Goal: Information Seeking & Learning: Learn about a topic

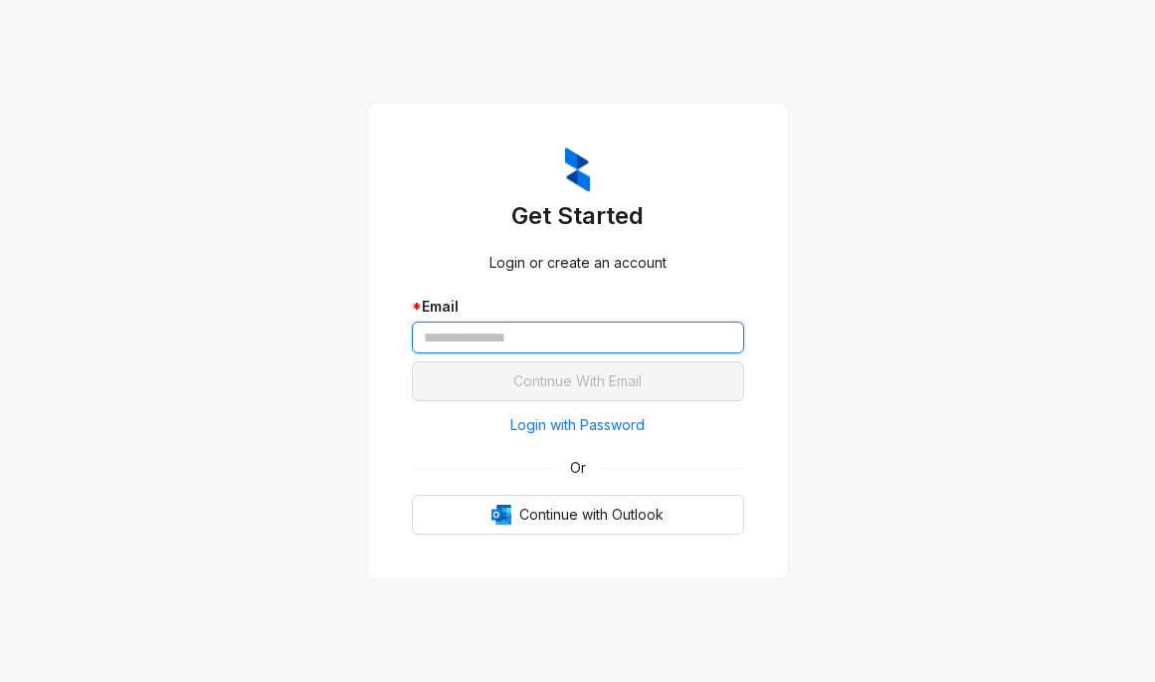
click at [545, 329] on input "text" at bounding box center [578, 337] width 332 height 32
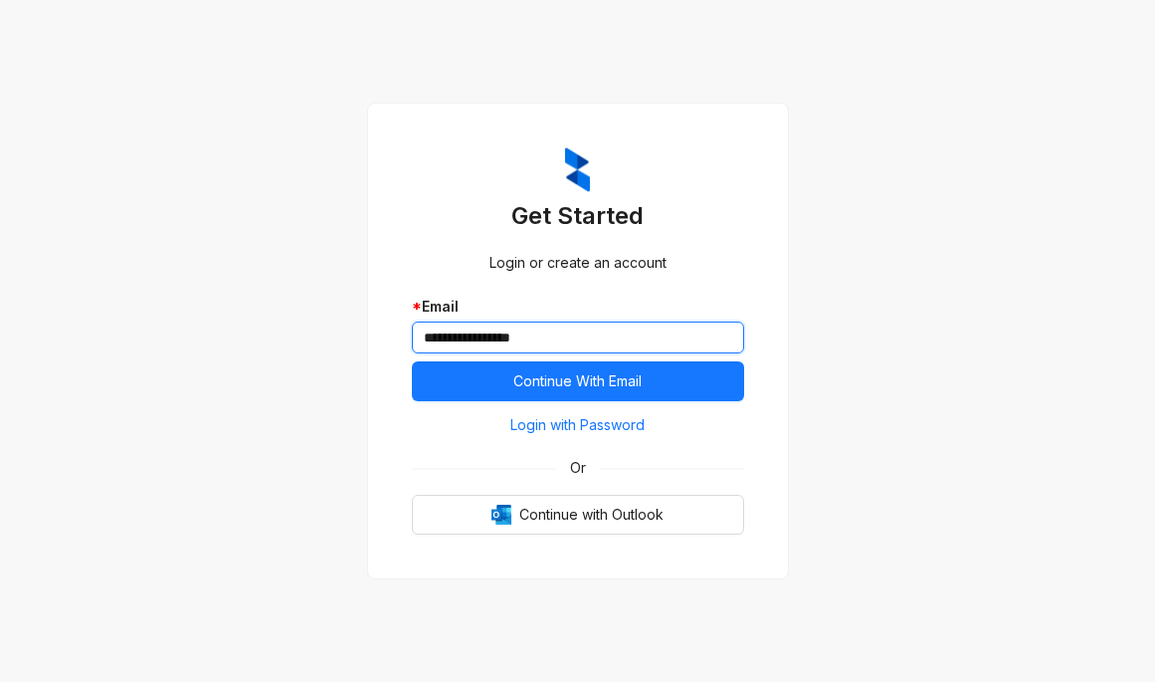
type input "**********"
click at [412, 361] on button "Continue With Email" at bounding box center [578, 381] width 332 height 40
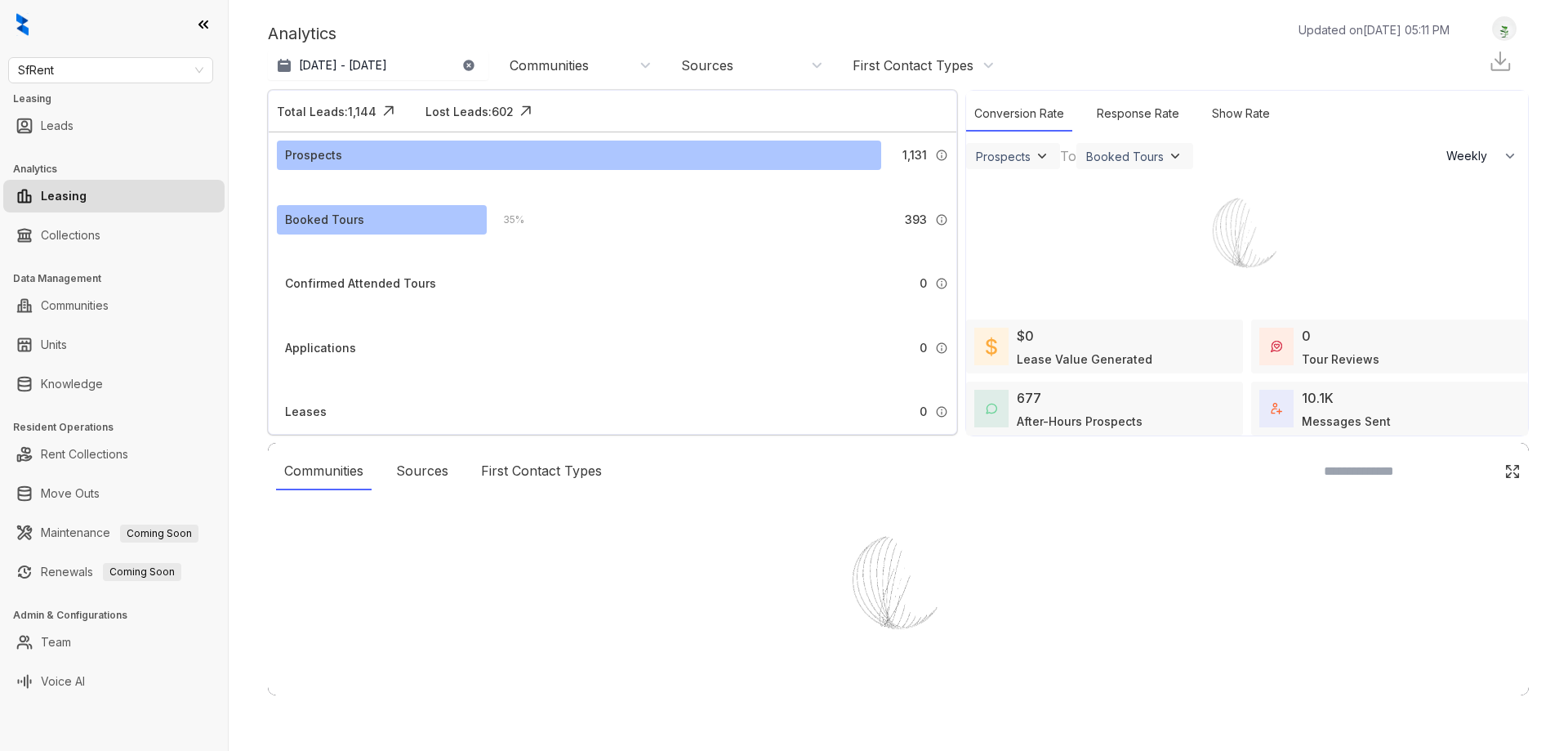
select select "******"
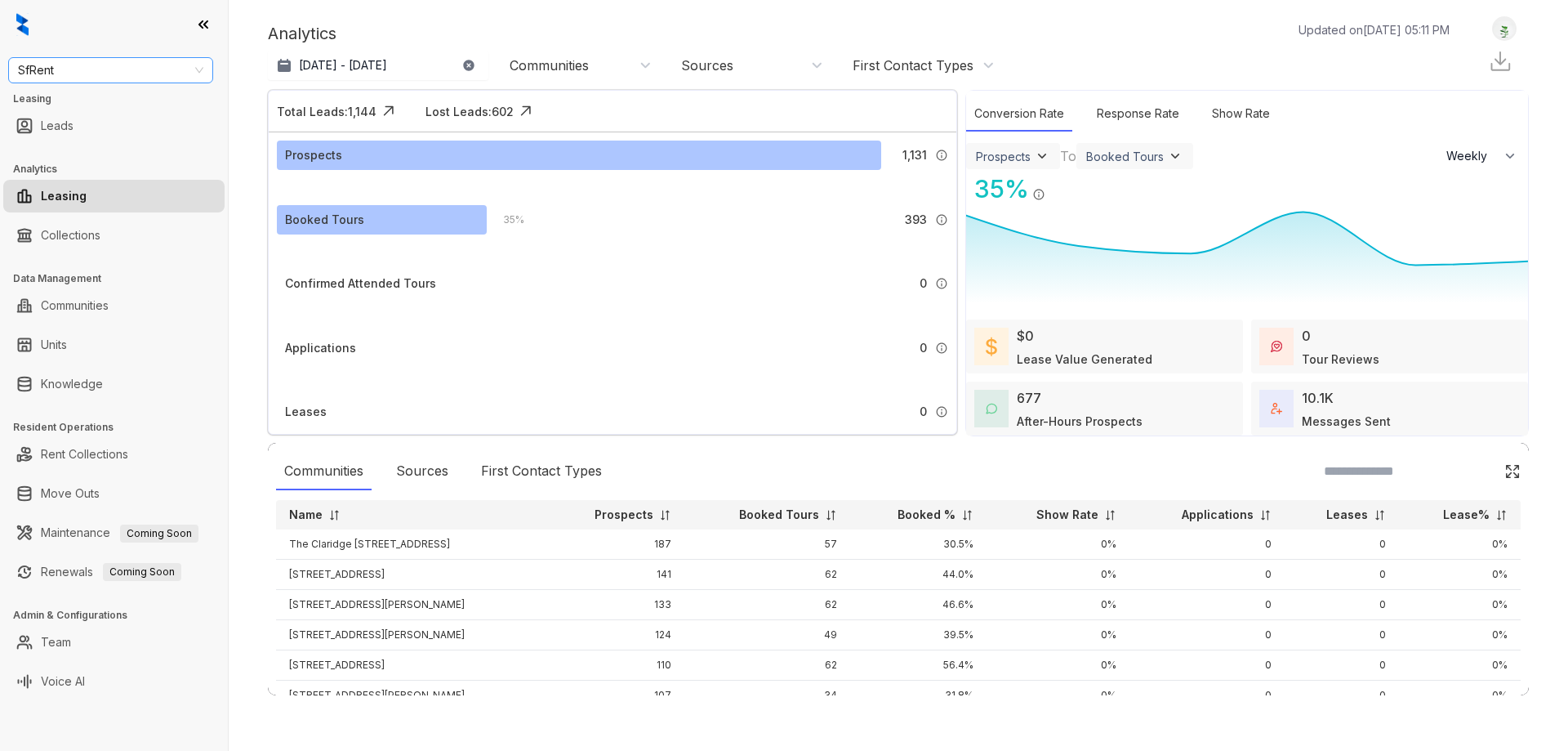
click at [166, 83] on div "SfRent" at bounding box center [111, 71] width 205 height 26
type input "***"
click at [135, 156] on div "United Apartment Group" at bounding box center [111, 155] width 179 height 18
click at [102, 382] on link "Knowledge" at bounding box center [72, 384] width 62 height 33
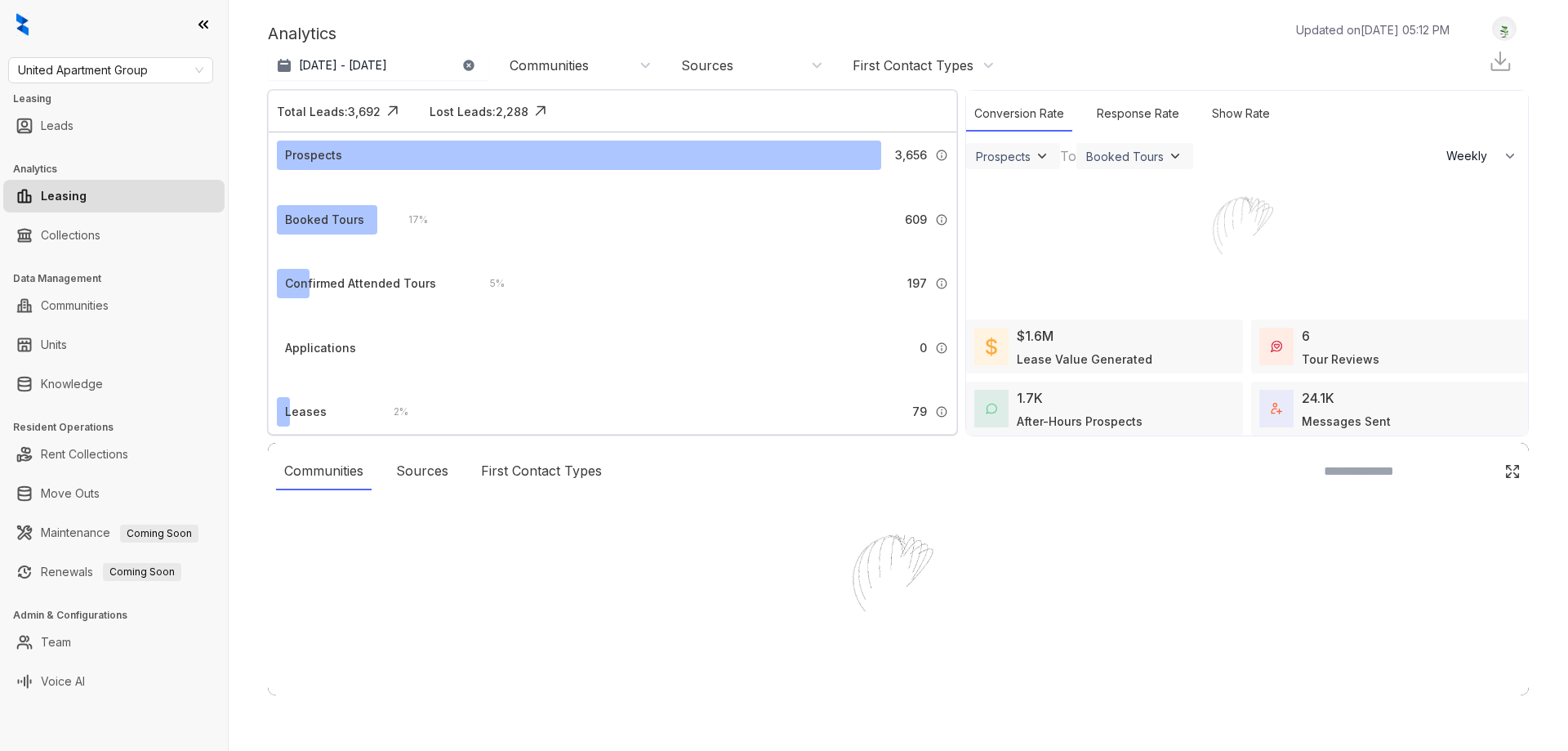
select select "******"
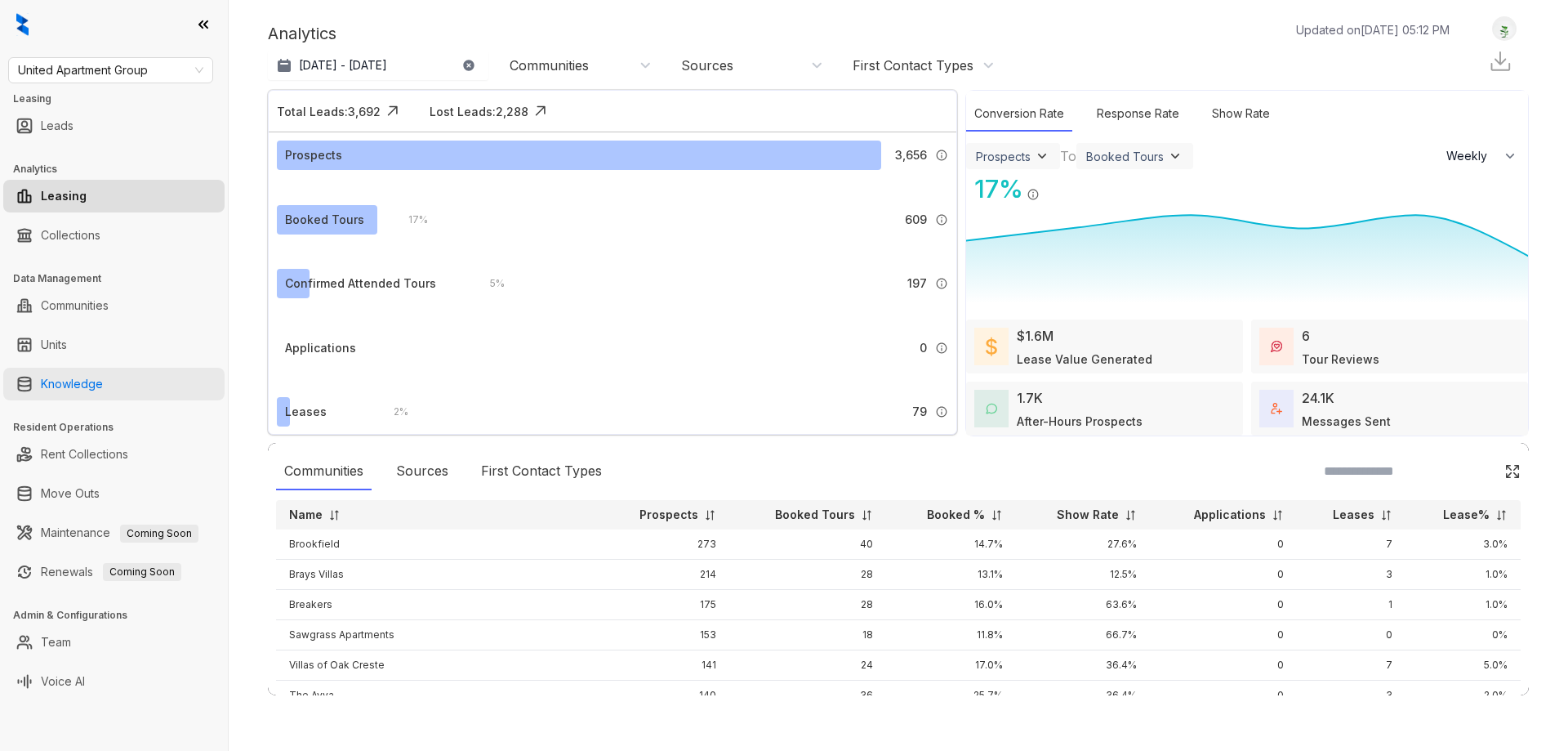
click at [78, 384] on link "Knowledge" at bounding box center [72, 384] width 62 height 33
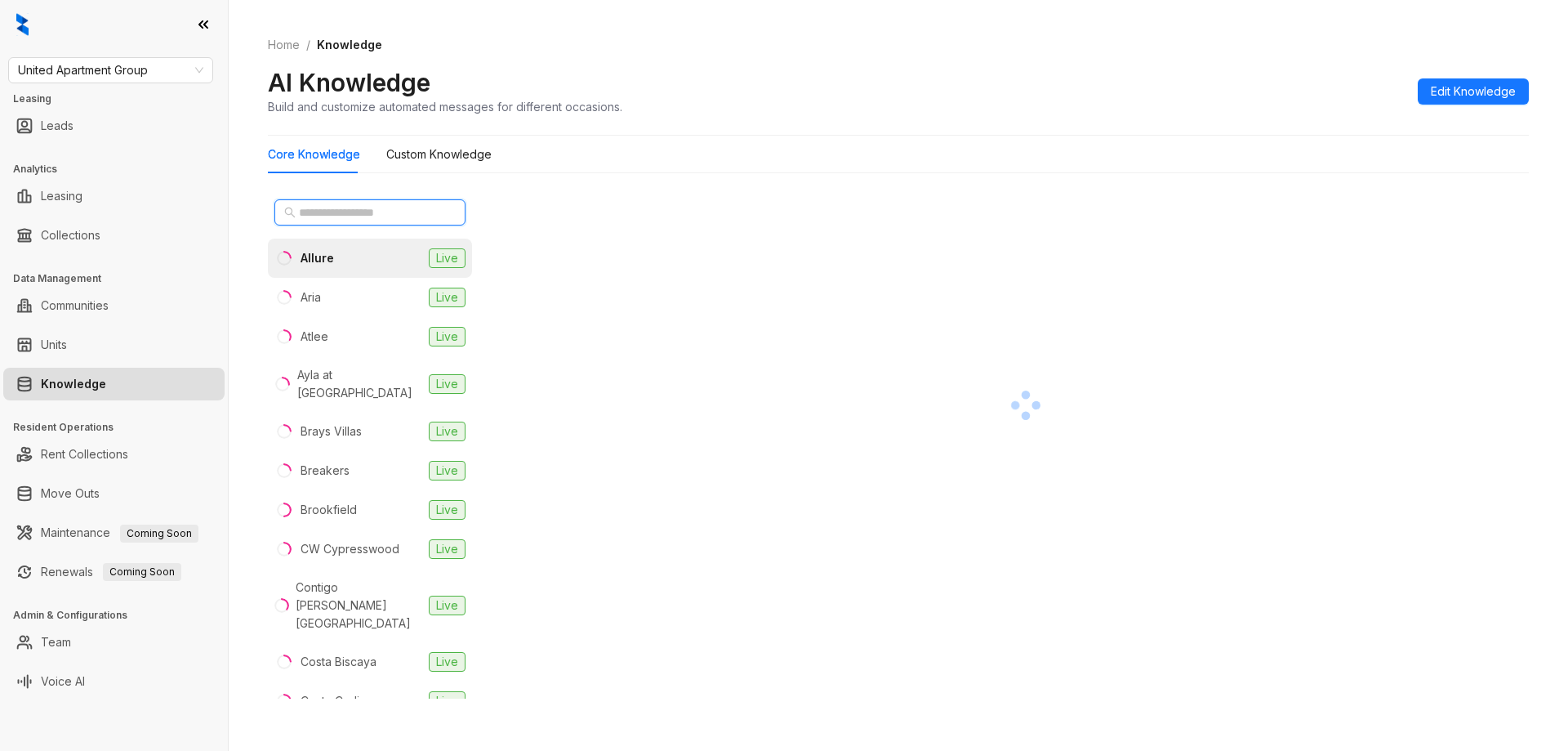
click at [395, 213] on input "text" at bounding box center [370, 213] width 144 height 18
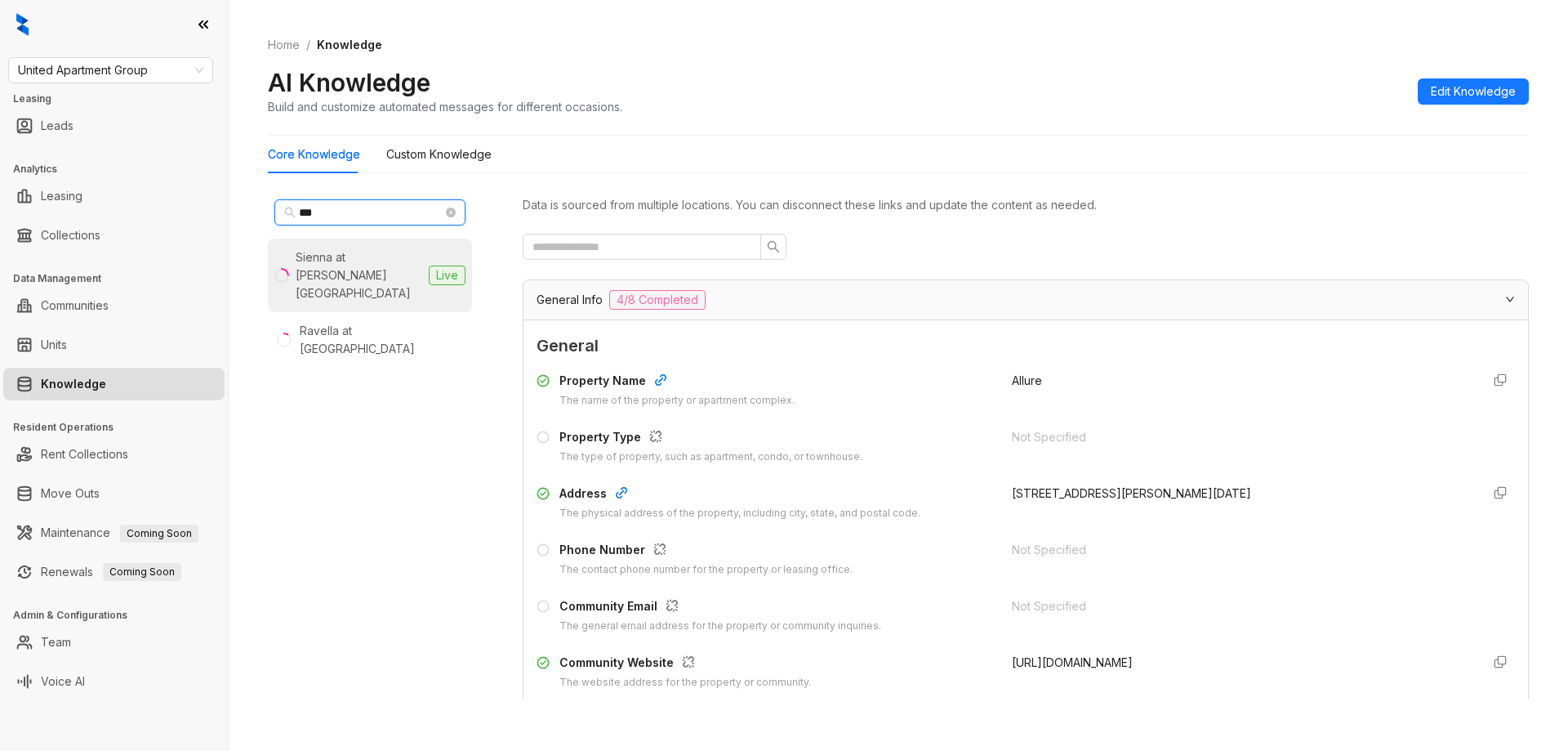
type input "***"
click at [364, 262] on div "Sienna at [PERSON_NAME][GEOGRAPHIC_DATA]" at bounding box center [359, 276] width 126 height 54
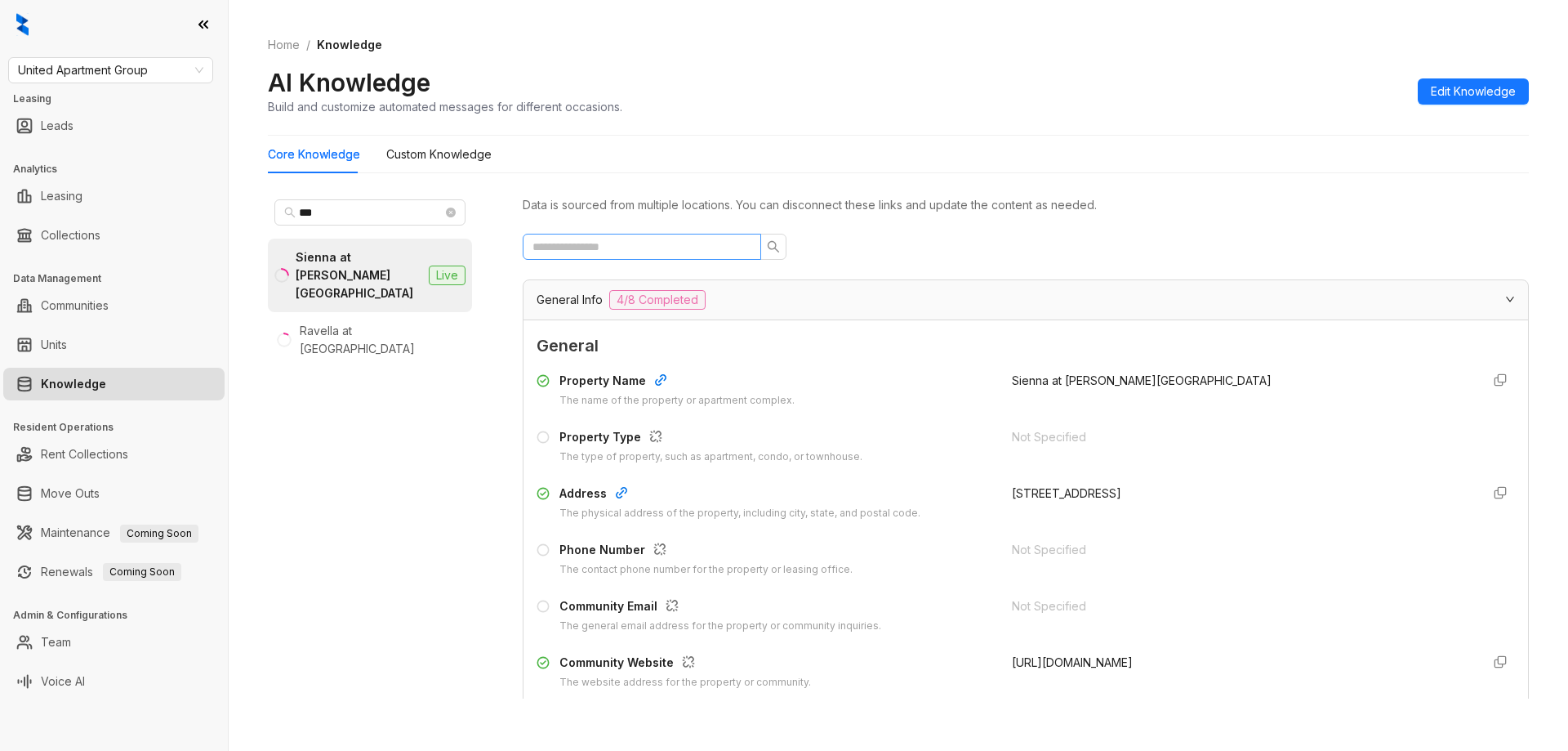
click at [694, 255] on span at bounding box center [642, 247] width 239 height 26
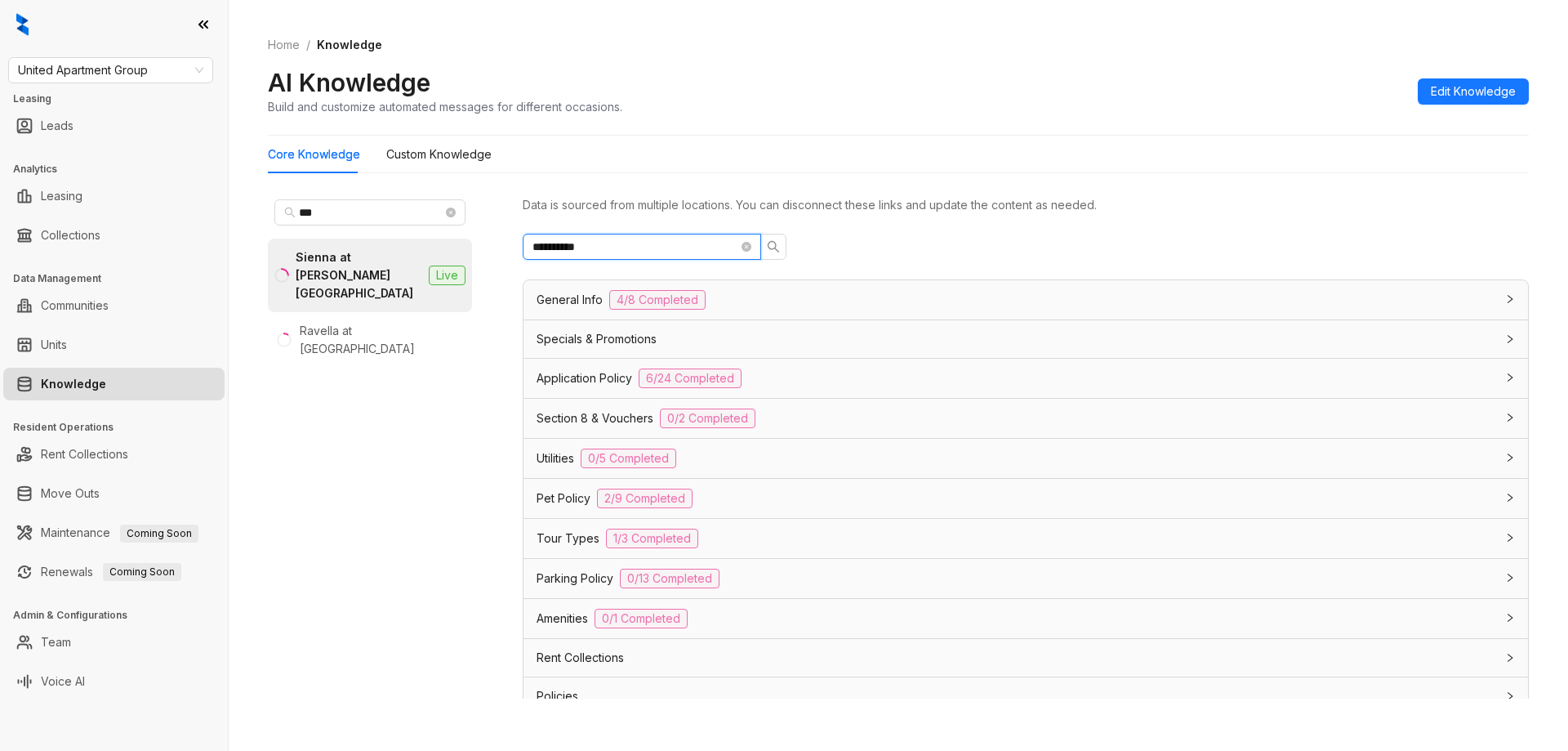
type input "**********"
click at [848, 304] on div "General Info 4/8 Completed" at bounding box center [1016, 300] width 958 height 20
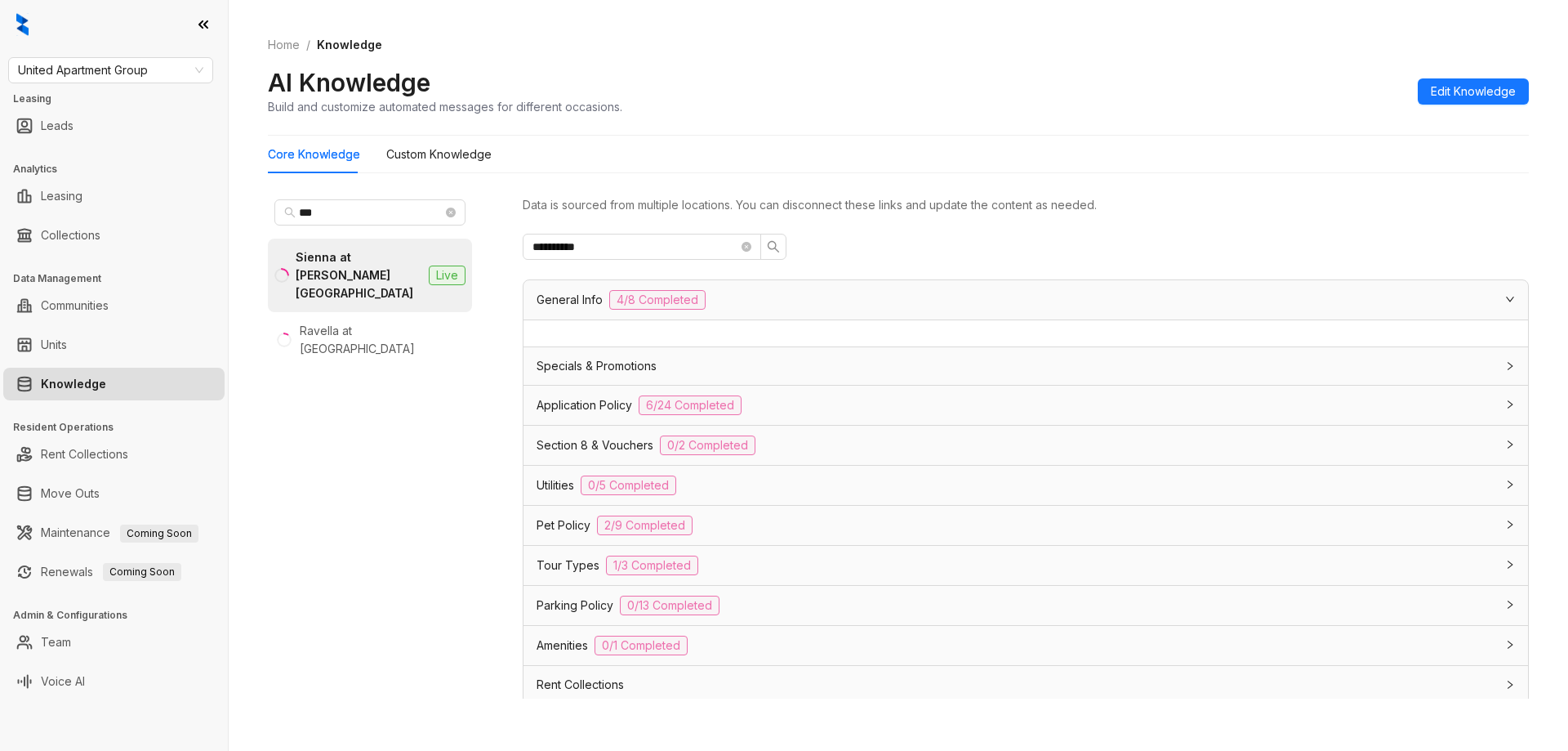
click at [845, 369] on div "Specials & Promotions" at bounding box center [1016, 366] width 958 height 18
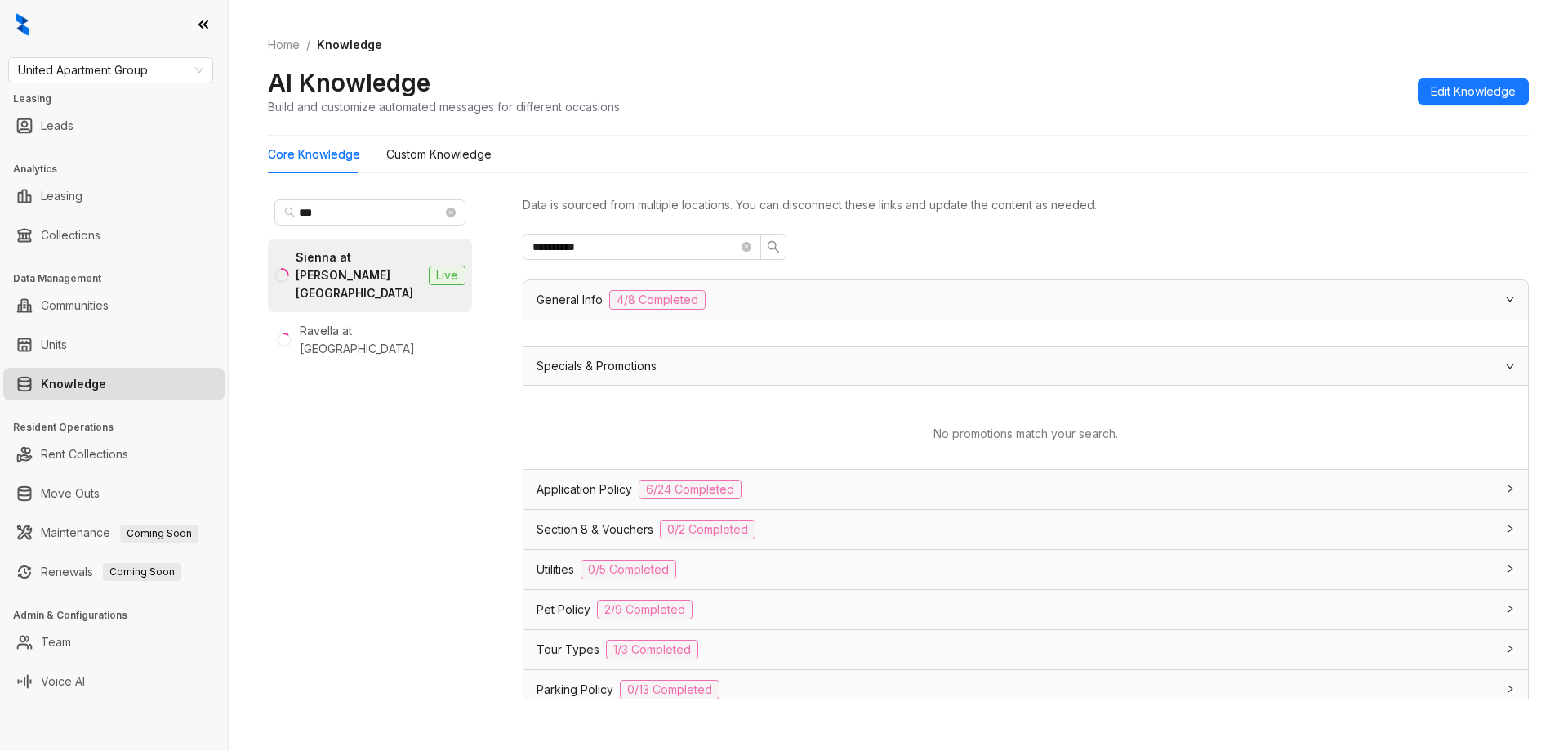
click at [838, 481] on div "Application Policy 6/24 Completed" at bounding box center [1016, 489] width 958 height 20
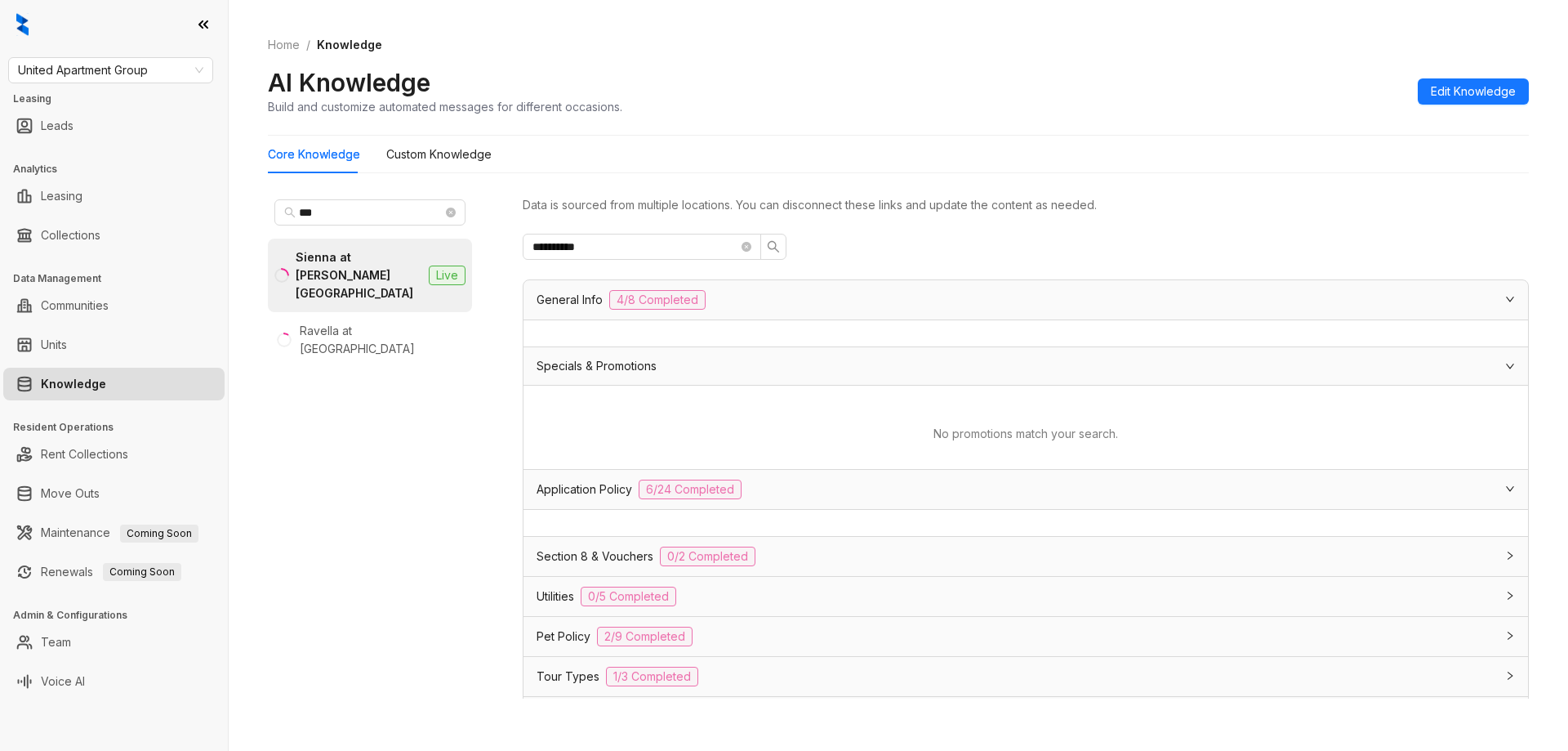
click at [851, 556] on div "Section 8 & Vouchers 0/2 Completed" at bounding box center [1016, 556] width 958 height 20
click at [813, 642] on div "General Info 4/8 Completed Specials & Promotions No promotions match your searc…" at bounding box center [1026, 618] width 1006 height 678
click at [809, 618] on div "Utilities 0/5 Completed" at bounding box center [1016, 623] width 958 height 20
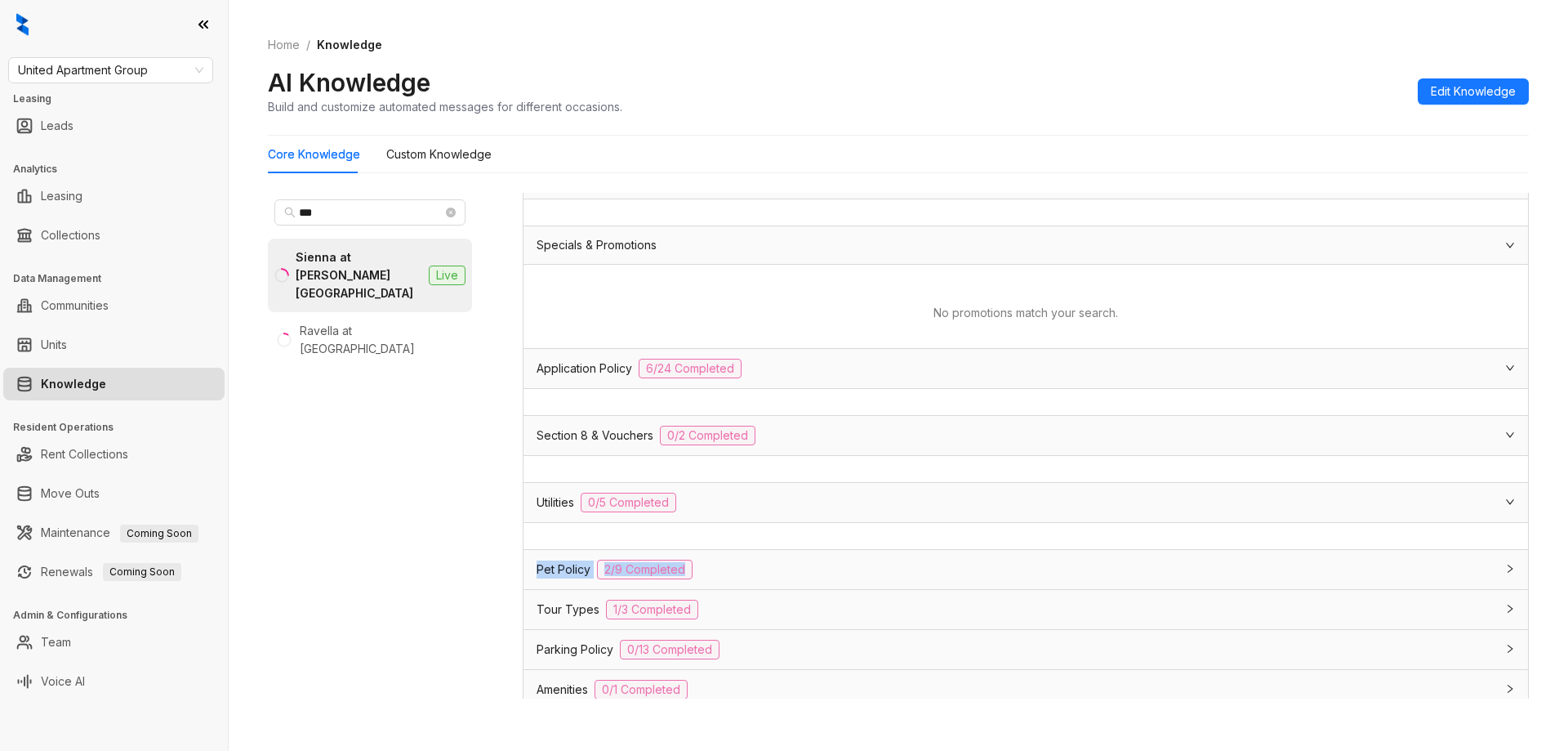
scroll to position [245, 0]
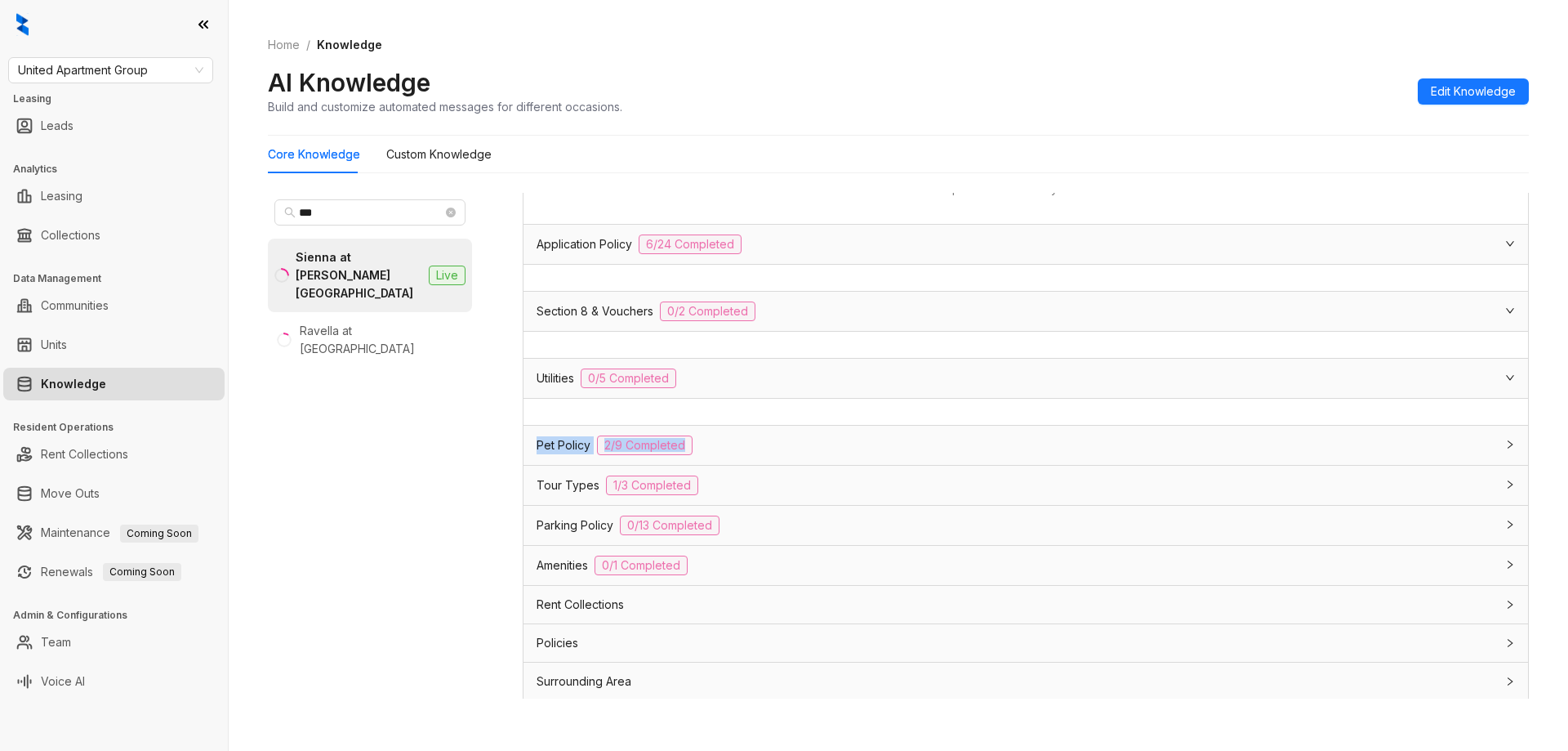
click at [786, 448] on div "Pet Policy 2/9 Completed" at bounding box center [1016, 445] width 958 height 20
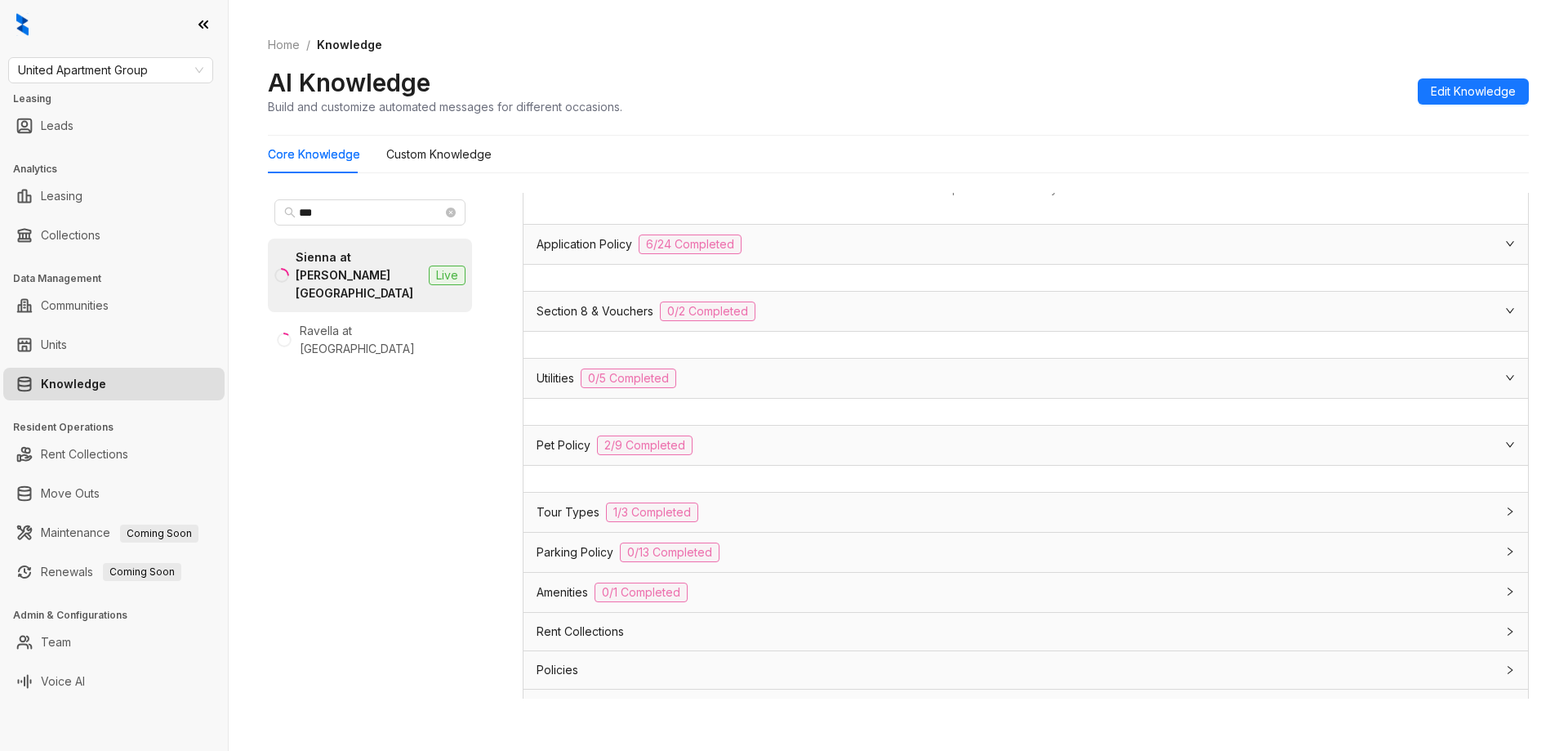
click at [769, 506] on div "Tour Types 1/3 Completed" at bounding box center [1016, 512] width 958 height 20
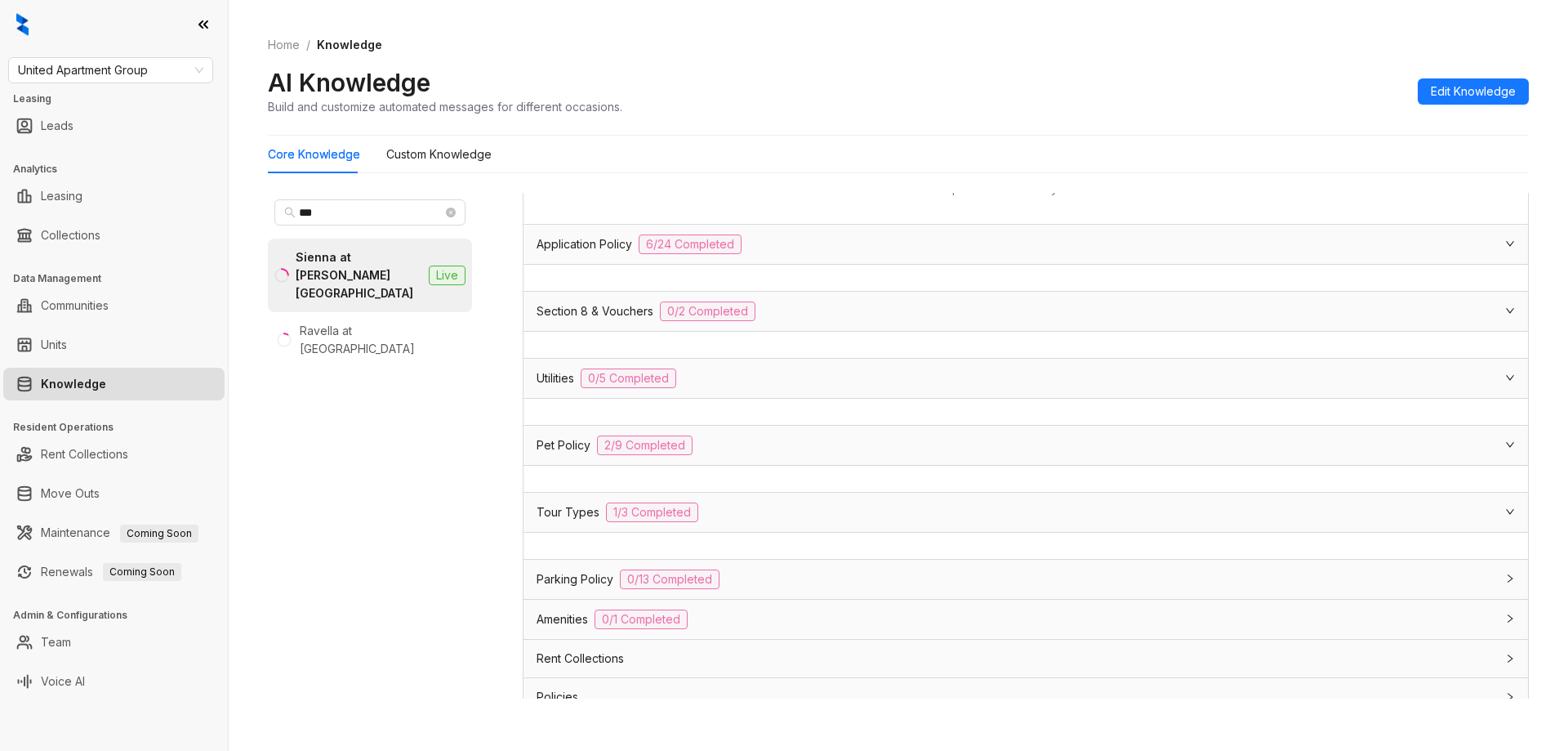
click at [774, 566] on div "Parking Policy 0/13 Completed" at bounding box center [1026, 579] width 1004 height 39
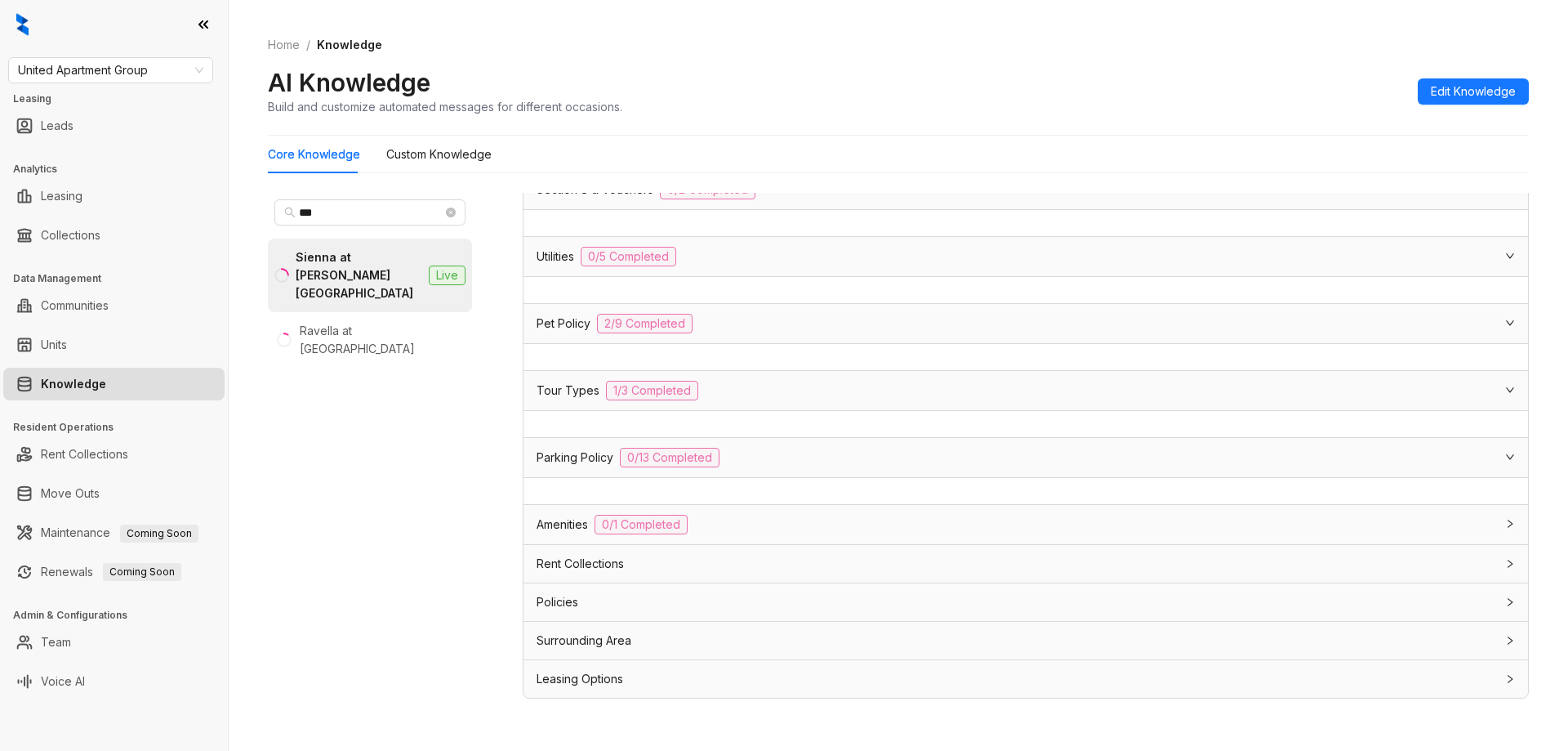
click at [774, 517] on div "Amenities 0/1 Completed" at bounding box center [1016, 524] width 958 height 20
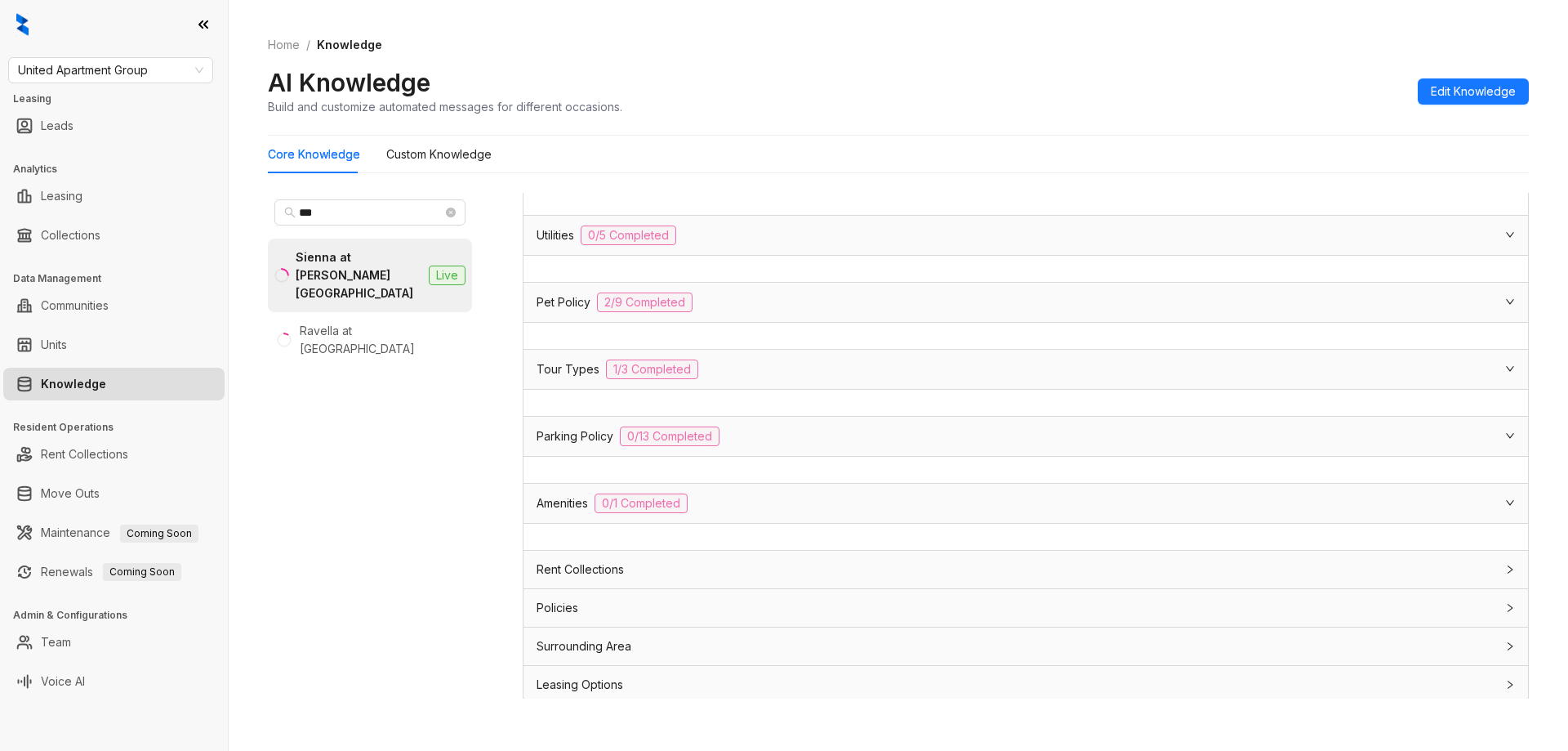
scroll to position [394, 0]
click at [746, 545] on div "Rent Collections" at bounding box center [1026, 564] width 1004 height 38
click at [697, 609] on div "Rent Collections" at bounding box center [1026, 578] width 1004 height 66
click at [687, 663] on div "Surrounding Area" at bounding box center [1016, 667] width 958 height 18
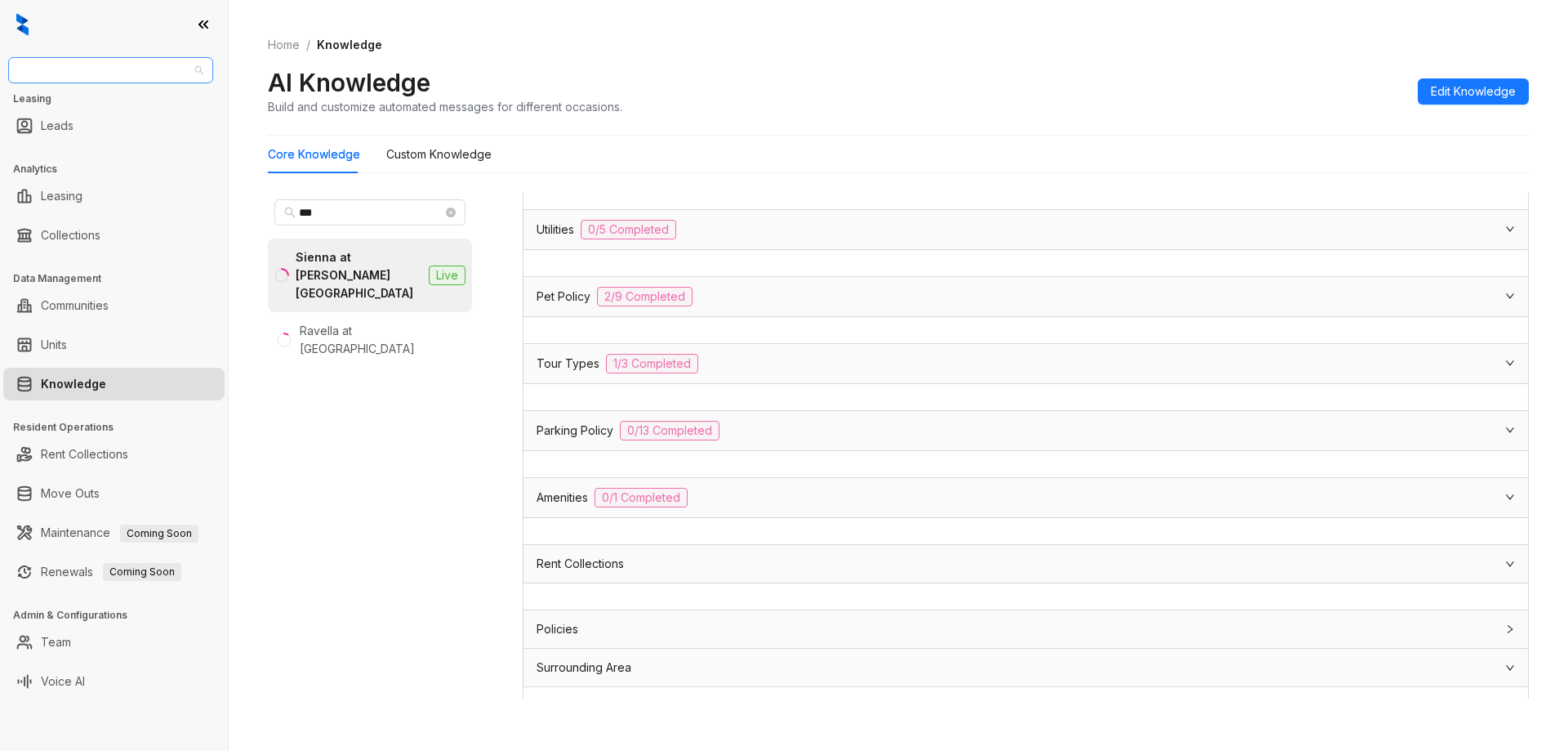
click at [151, 69] on span "United Apartment Group" at bounding box center [111, 71] width 185 height 25
type input "*****"
click at [117, 130] on div "Indus (Realpage/Knock)" at bounding box center [111, 129] width 179 height 18
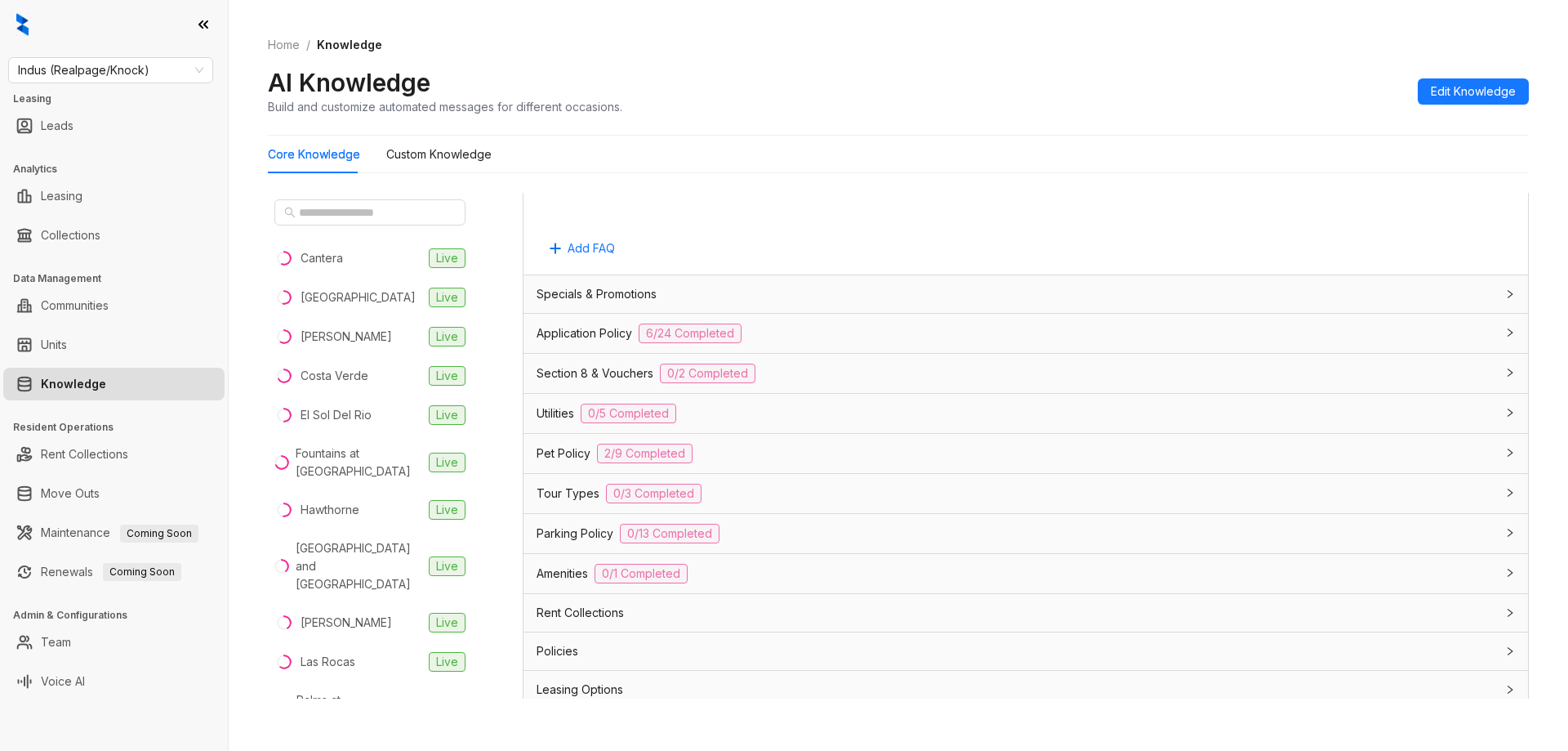
scroll to position [980, 0]
click at [832, 340] on div "Application Policy 6/24 Completed" at bounding box center [1016, 332] width 958 height 20
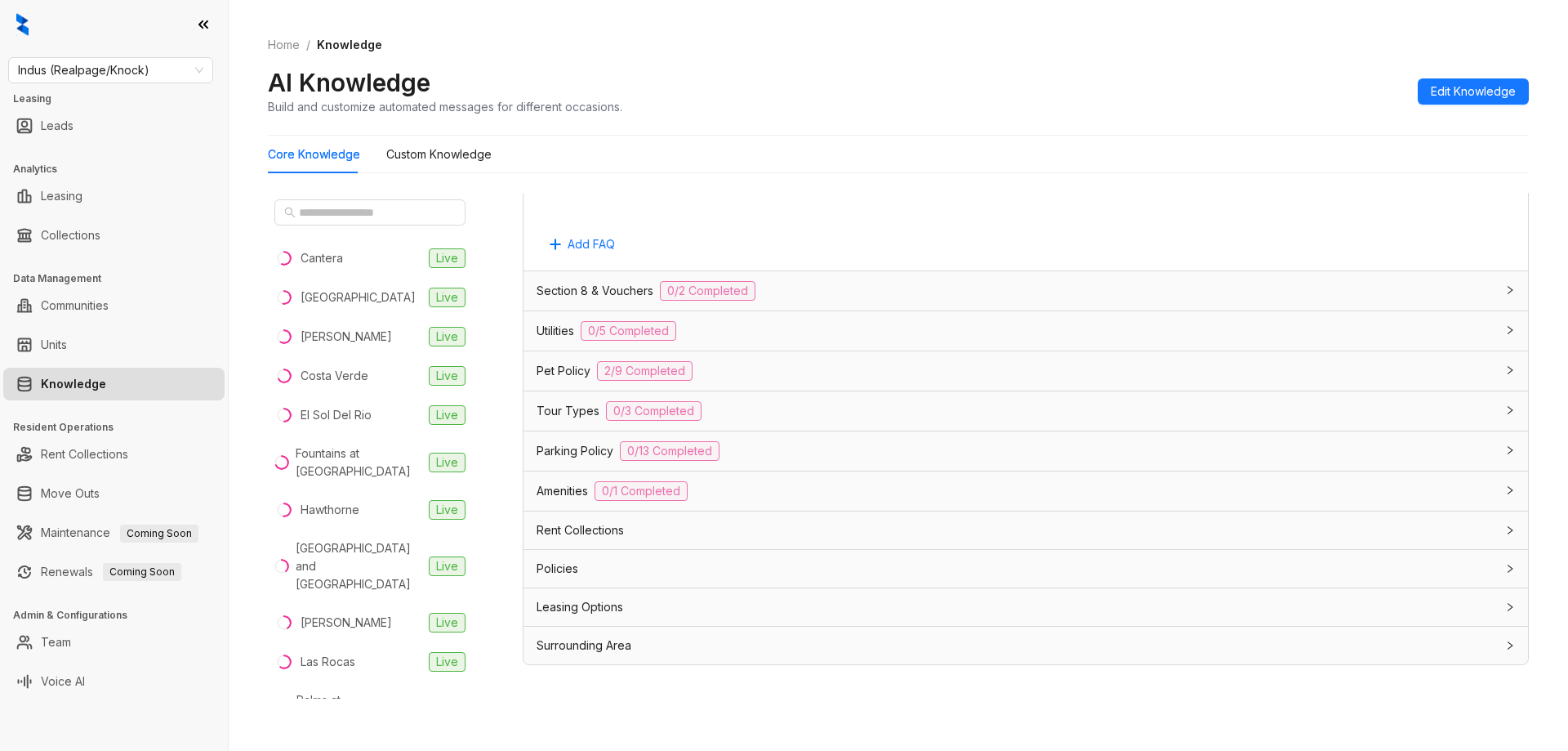
scroll to position [52, 0]
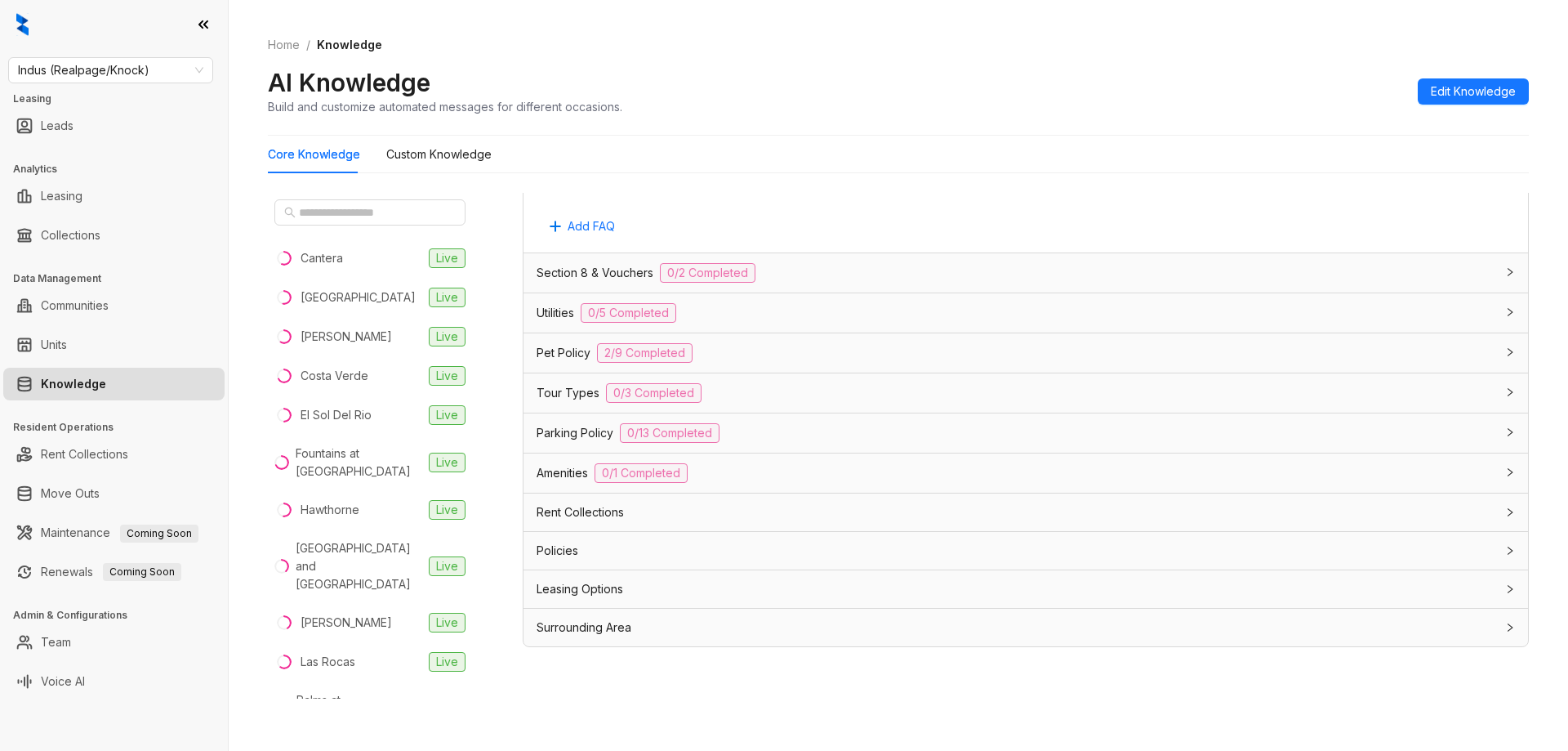
click at [830, 387] on div "Tour Types 0/3 Completed" at bounding box center [1016, 393] width 958 height 20
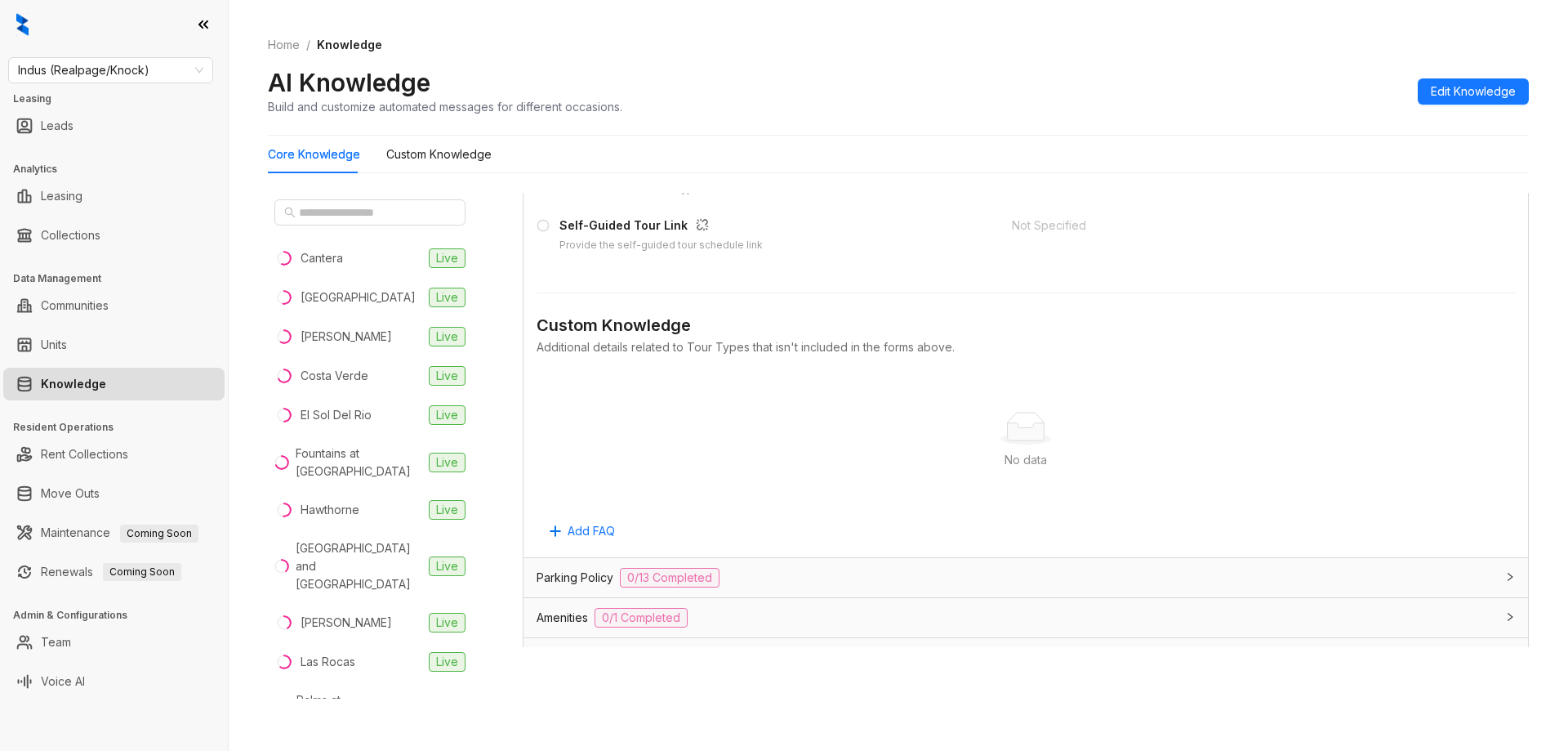
scroll to position [3595, 0]
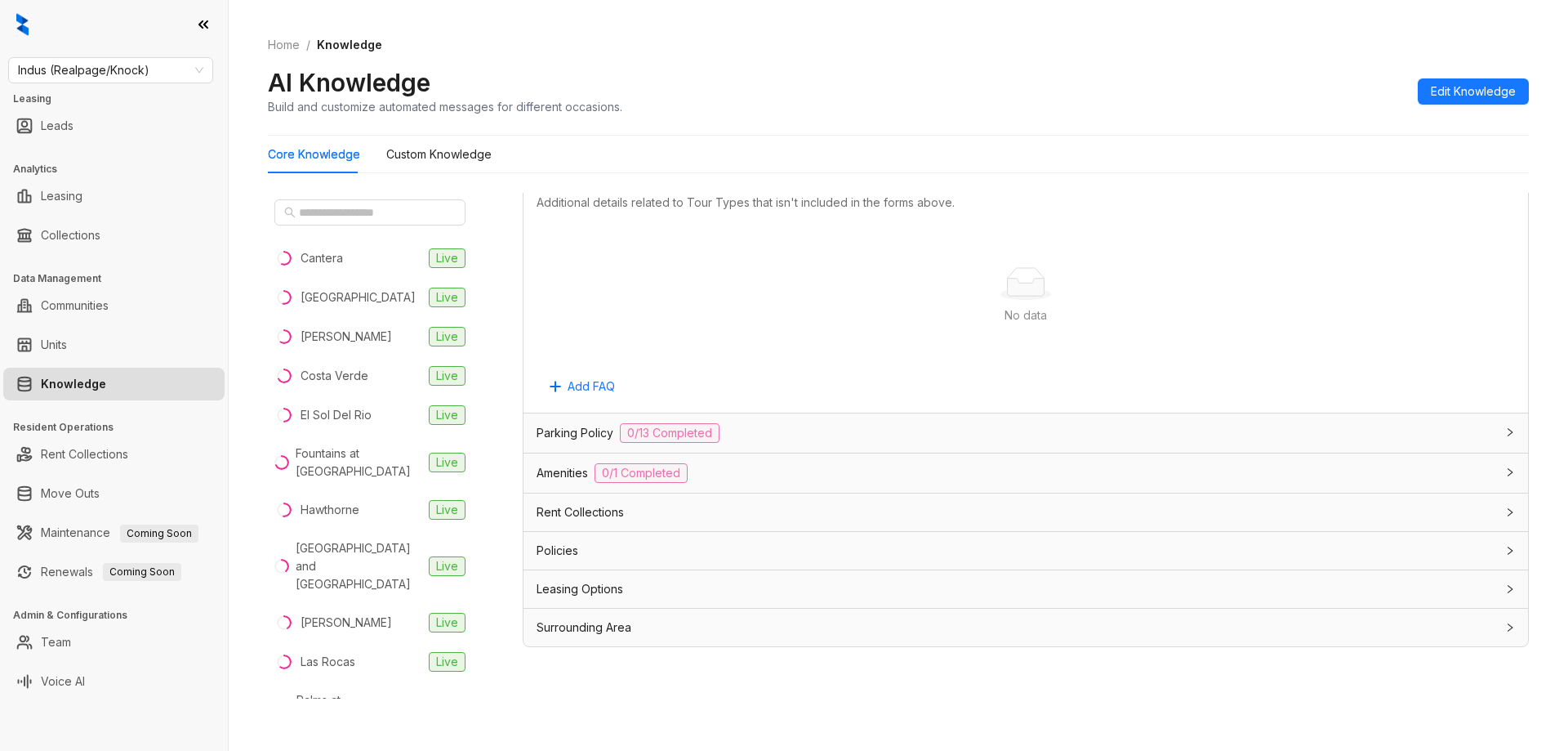
click at [821, 428] on div "Parking Policy 0/13 Completed" at bounding box center [1016, 433] width 958 height 20
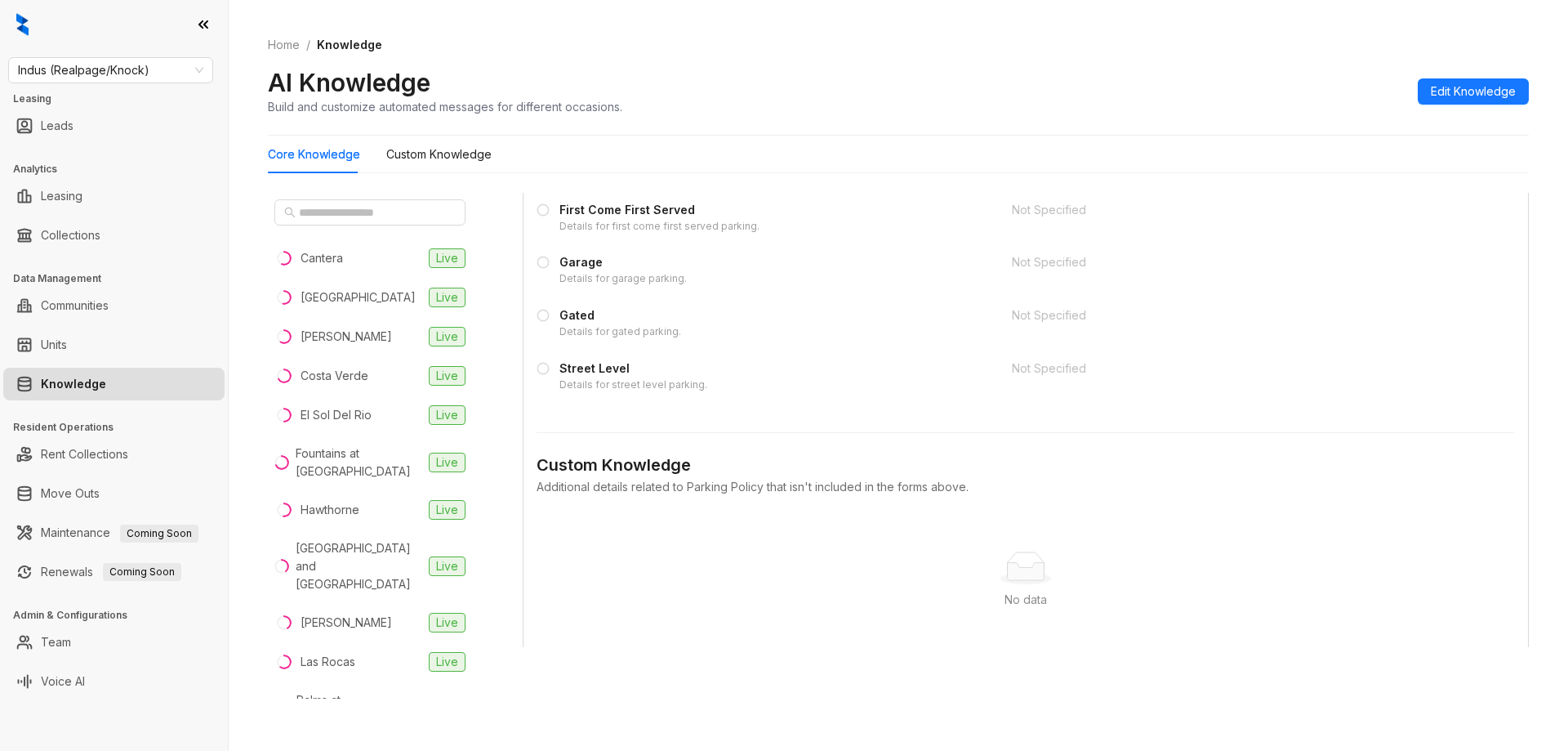
scroll to position [4657, 0]
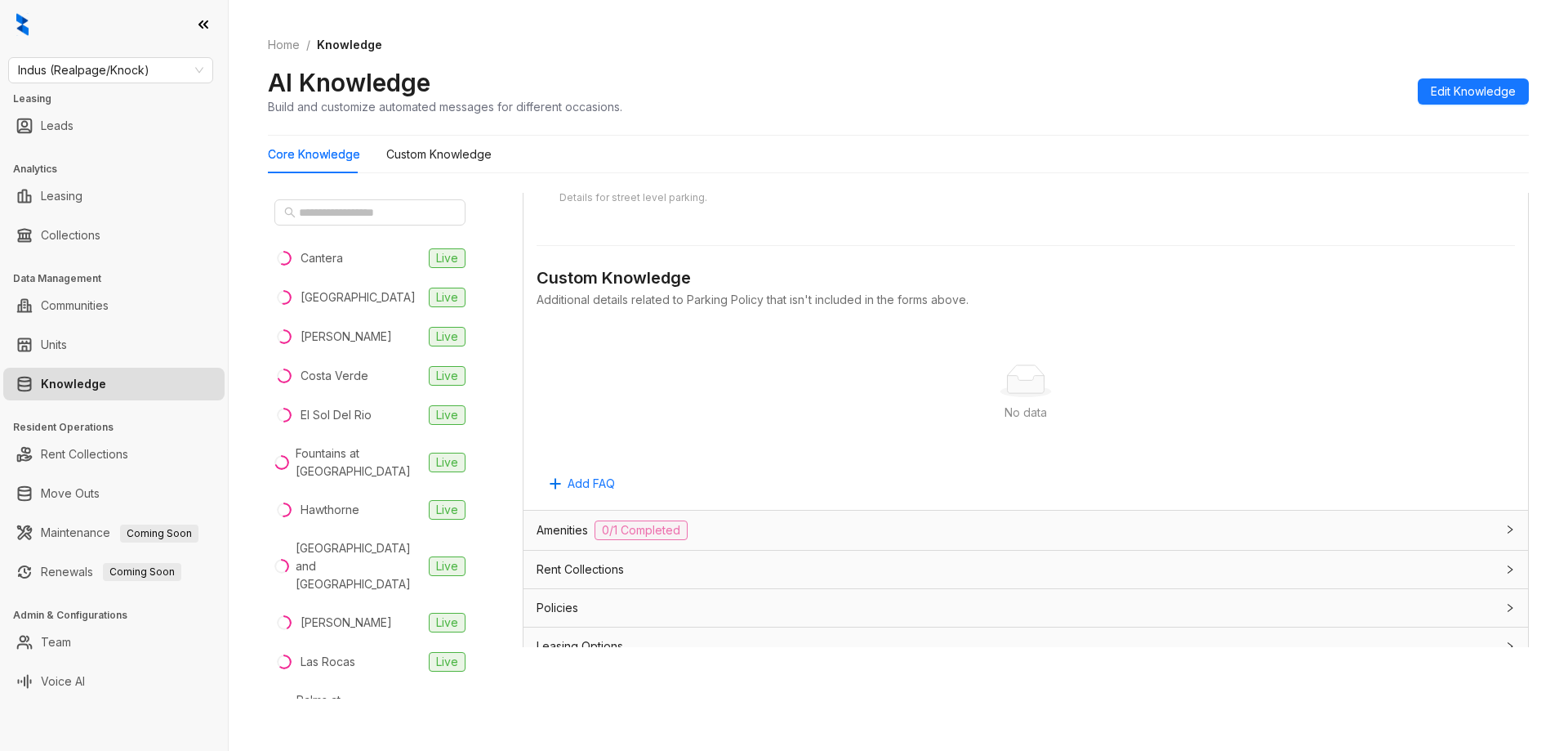
click at [729, 538] on div "Amenities 0/1 Completed" at bounding box center [1016, 530] width 958 height 20
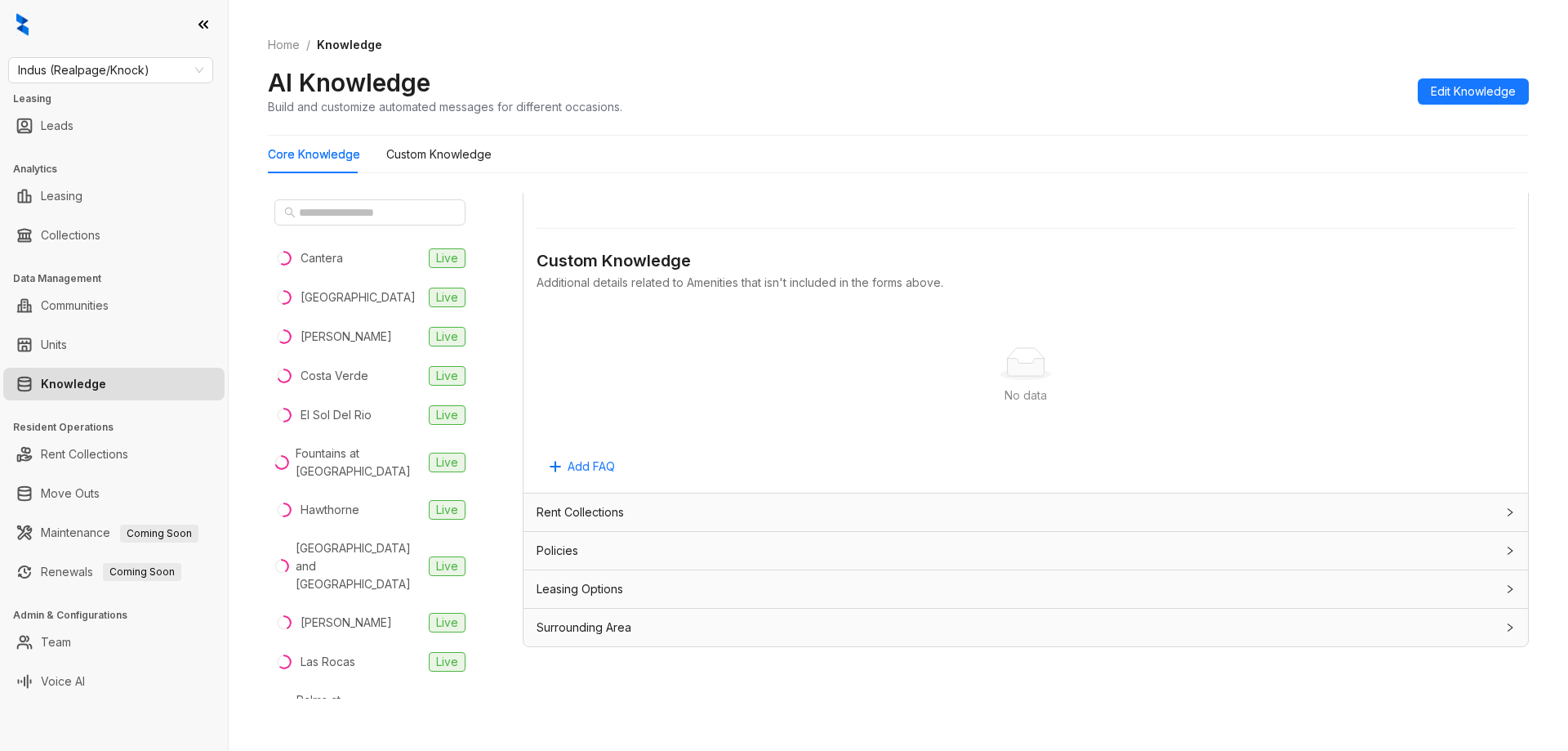
click at [705, 510] on div "Rent Collections" at bounding box center [1016, 512] width 958 height 18
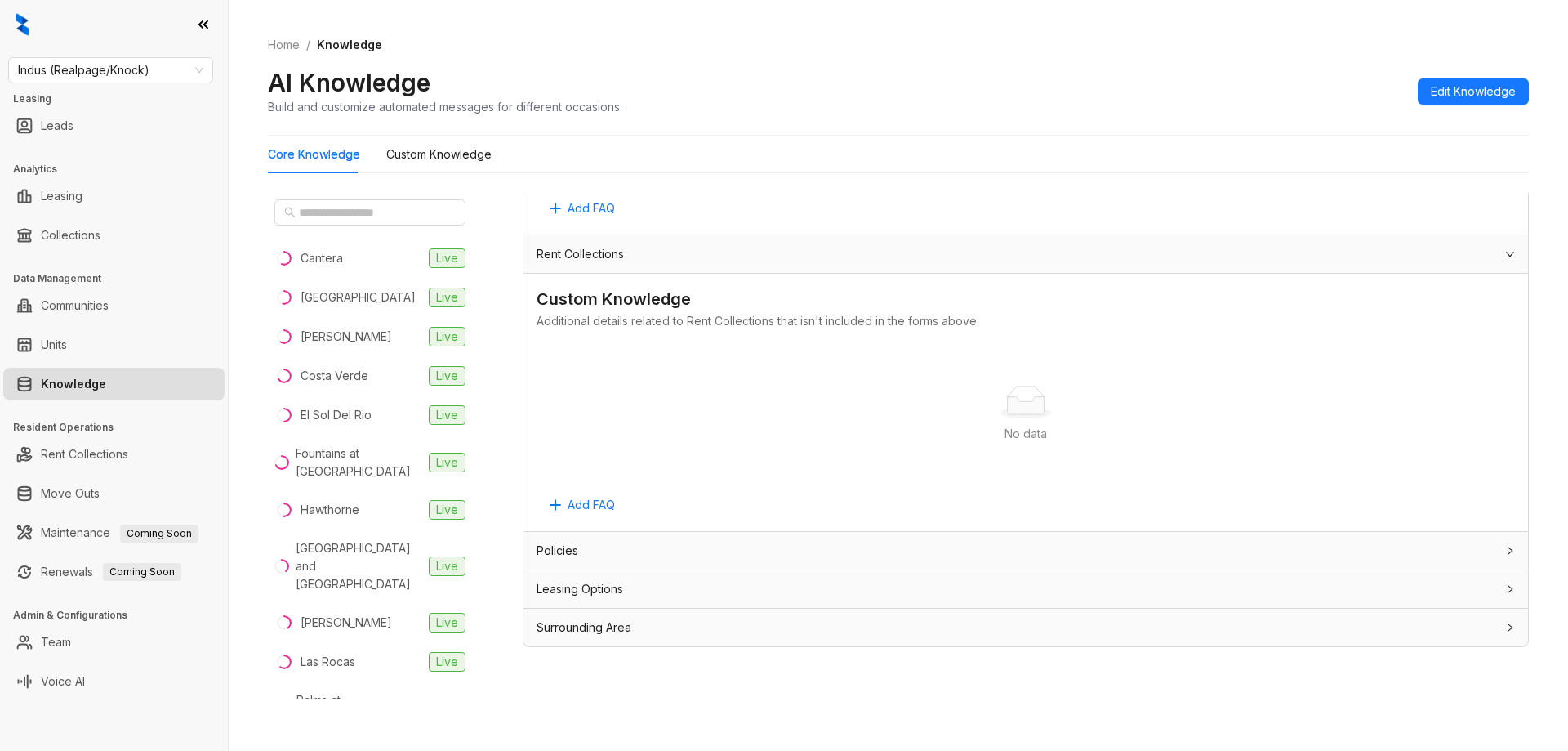
click at [753, 564] on div "Policies" at bounding box center [1026, 551] width 1004 height 38
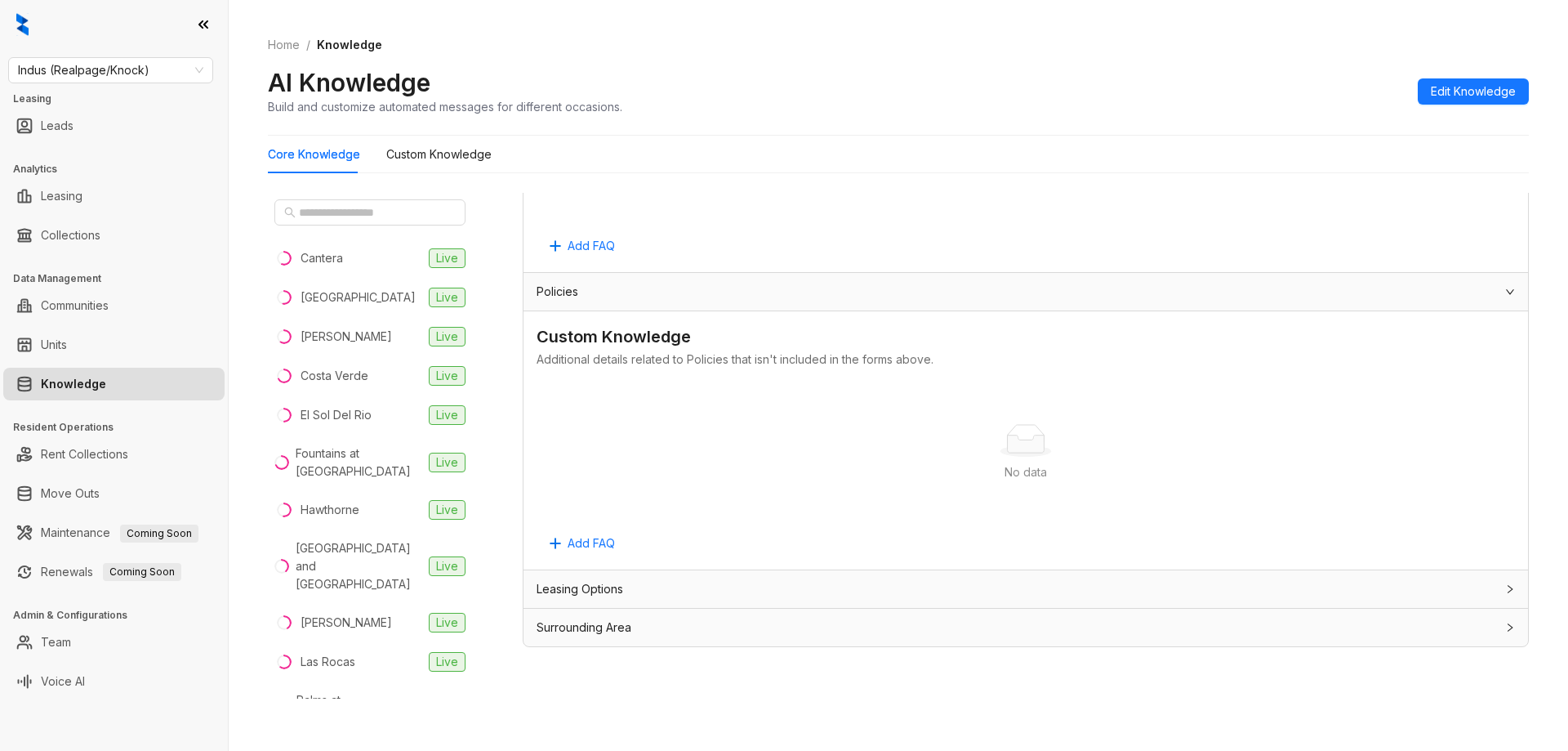
click at [748, 579] on div "Leasing Options" at bounding box center [1026, 589] width 1004 height 38
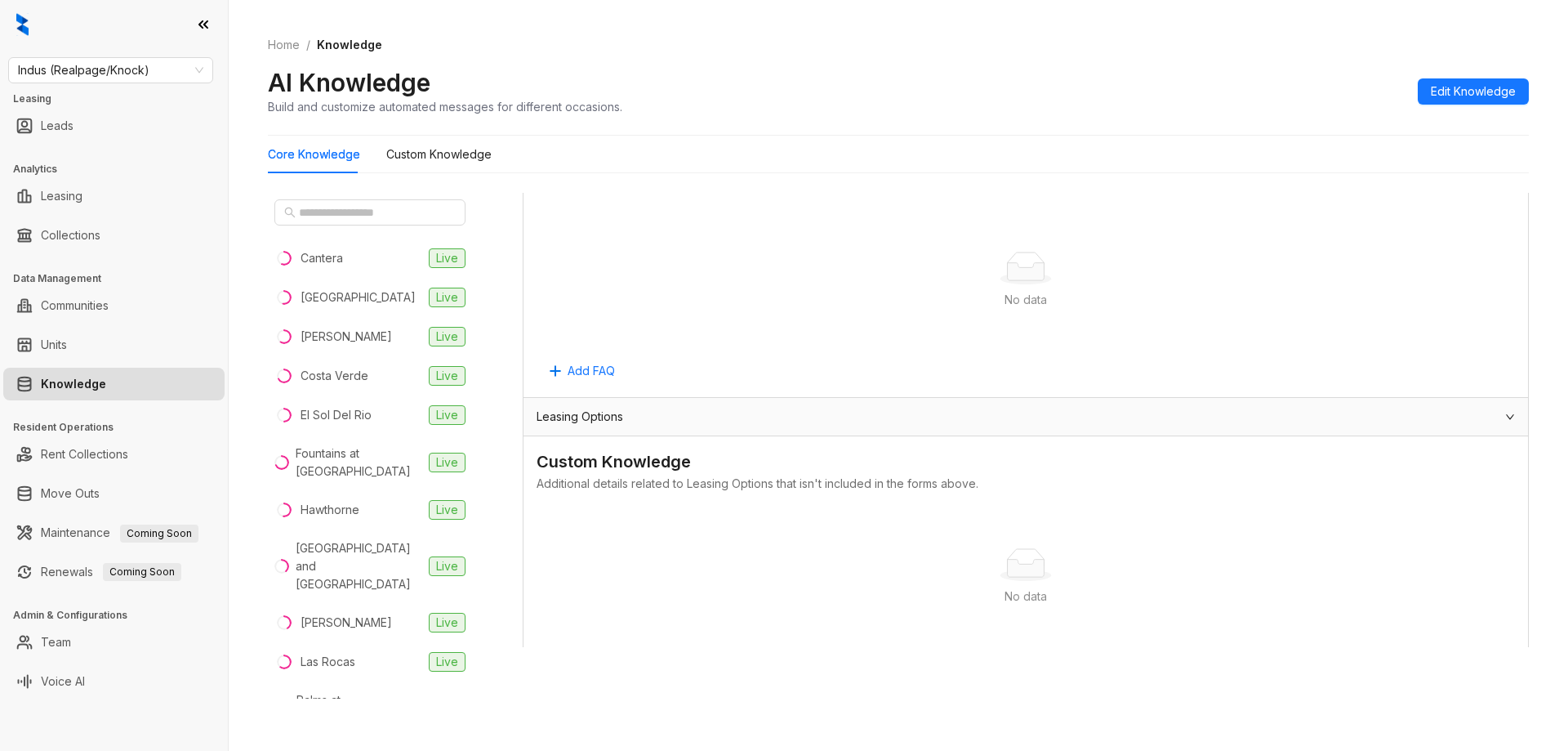
scroll to position [5882, 0]
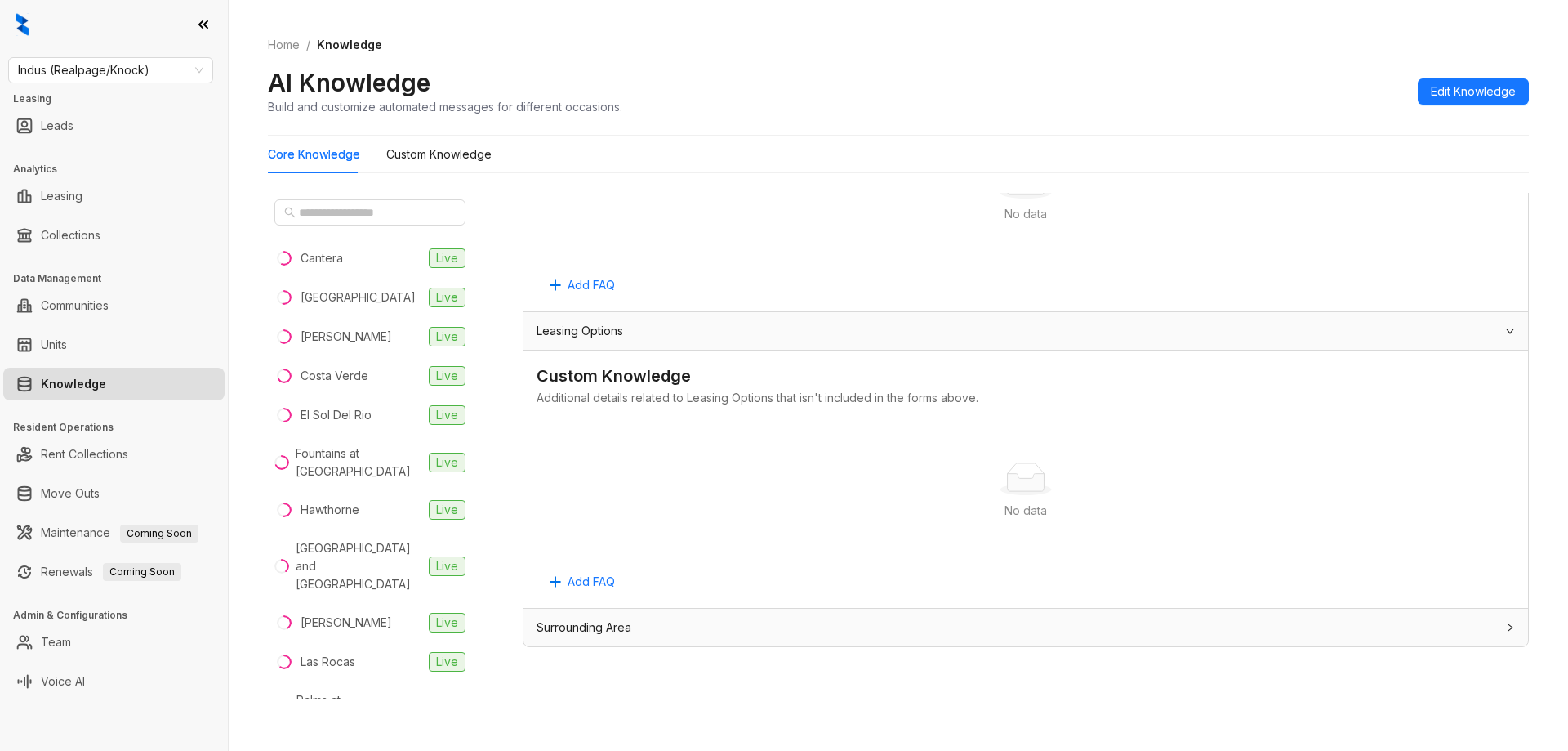
click at [741, 630] on div "Surrounding Area" at bounding box center [1016, 627] width 958 height 18
click at [720, 639] on div "Surrounding Area" at bounding box center [1026, 627] width 1004 height 38
click at [640, 629] on div "Surrounding Area" at bounding box center [1016, 627] width 958 height 18
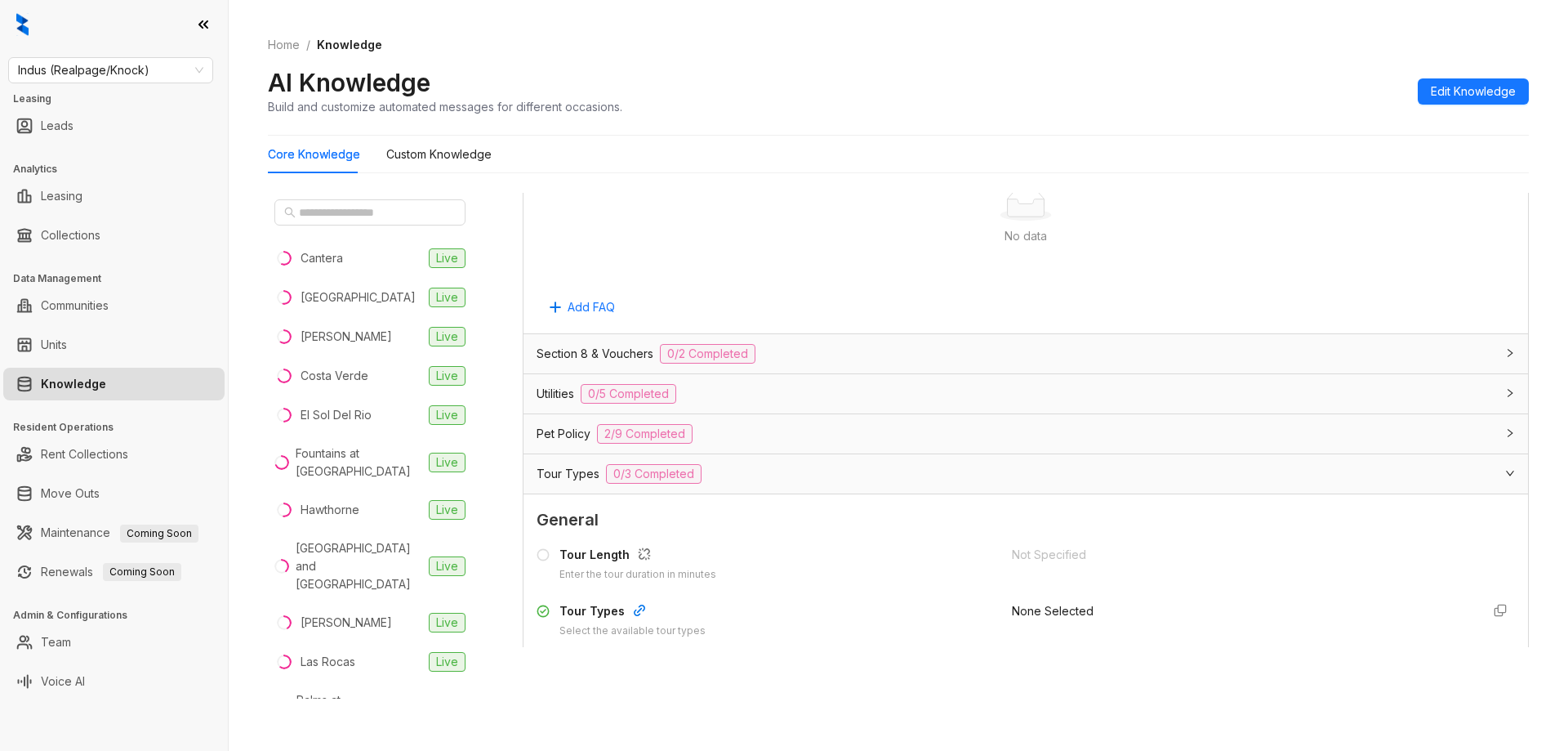
scroll to position [2860, 0]
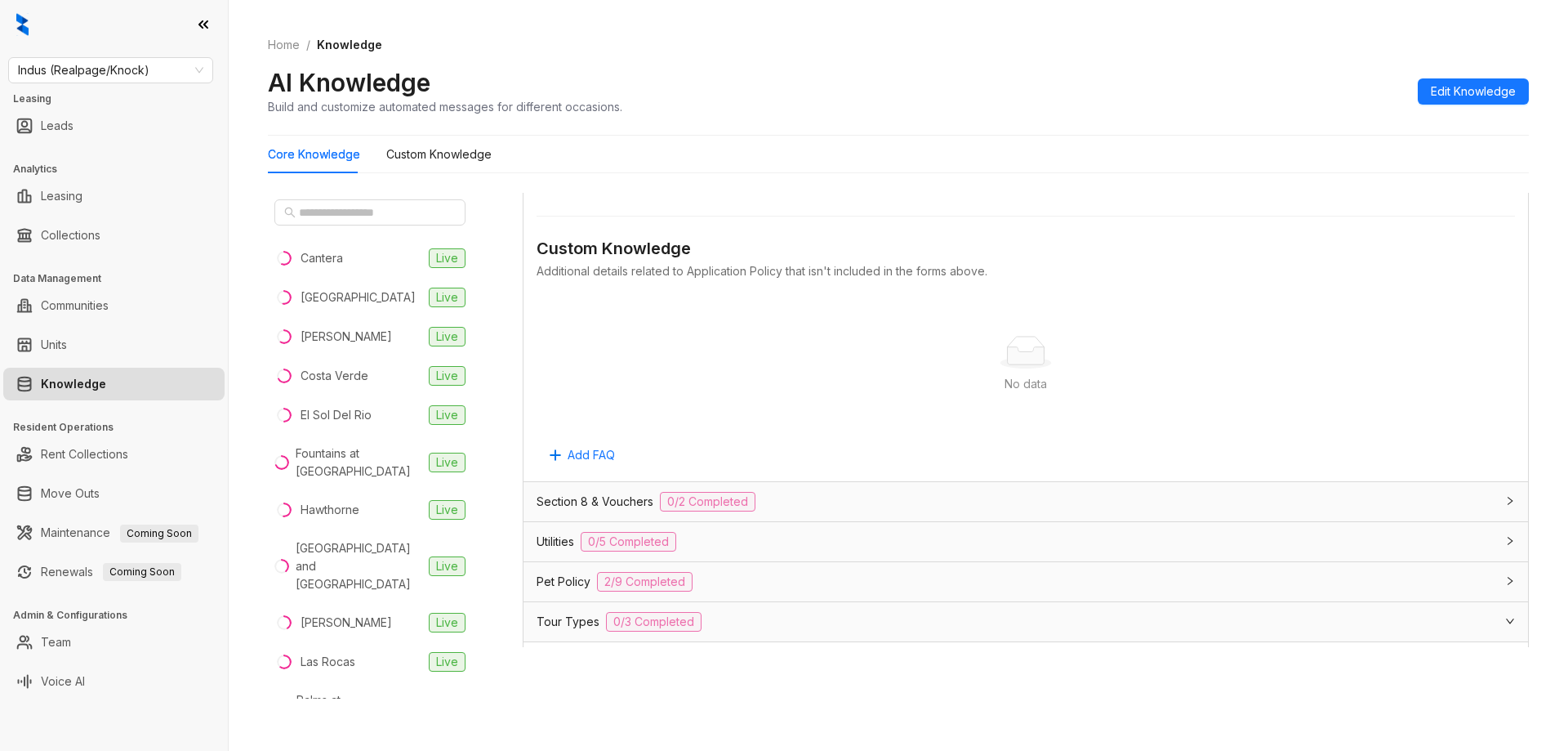
click at [819, 492] on div "Section 8 & Vouchers 0/2 Completed" at bounding box center [1016, 501] width 958 height 20
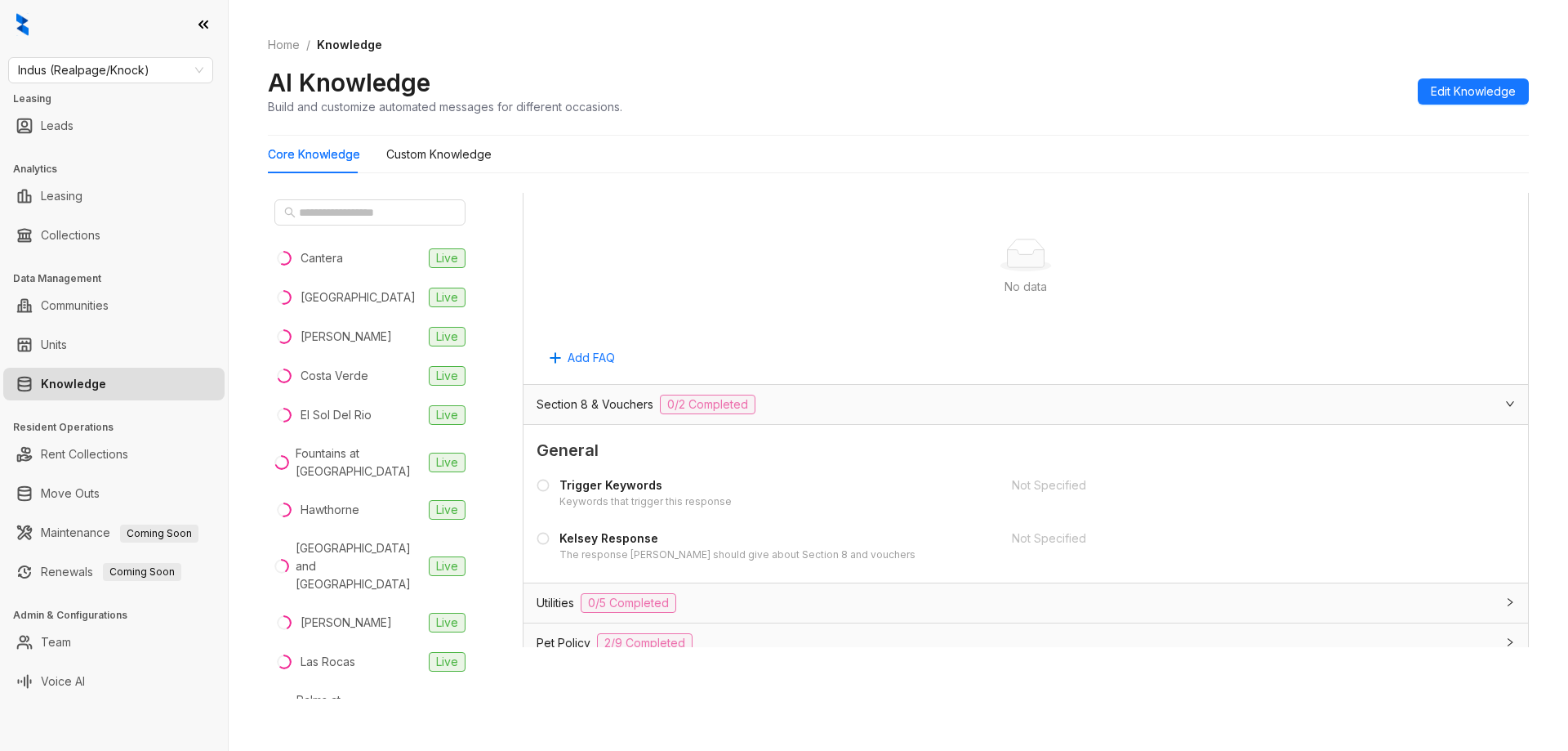
scroll to position [3187, 0]
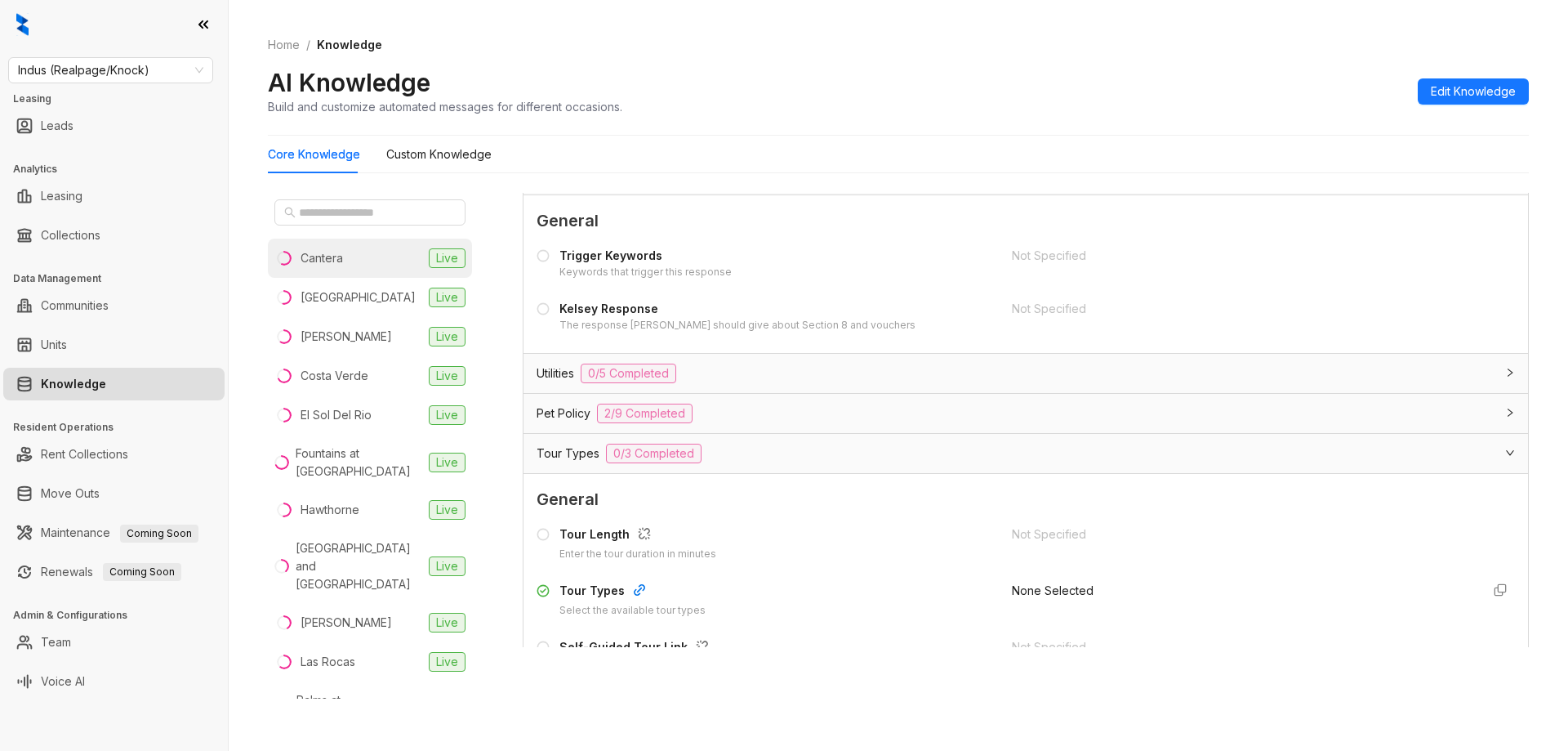
click at [319, 250] on div "Cantera" at bounding box center [322, 259] width 43 height 18
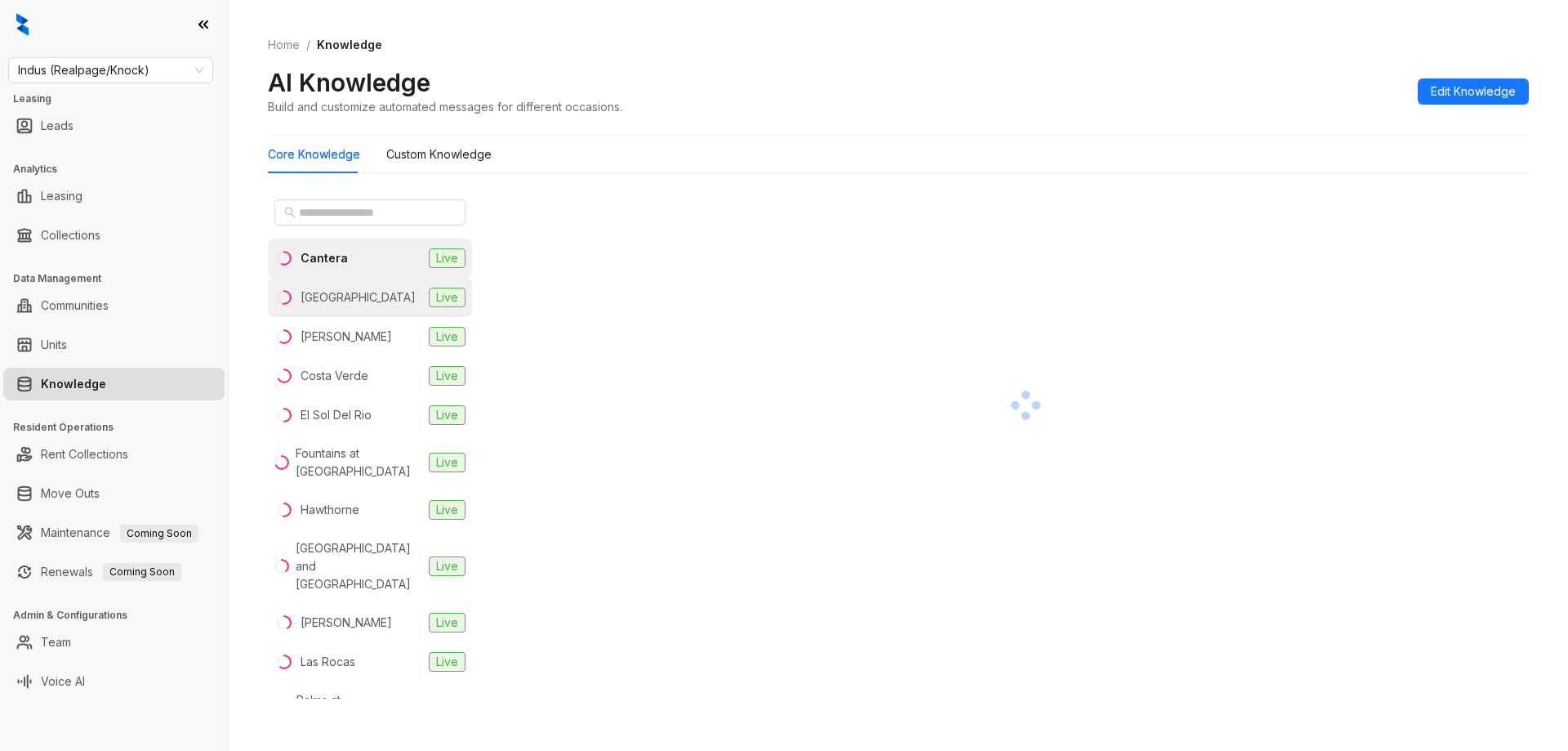
click at [318, 291] on div "[GEOGRAPHIC_DATA]" at bounding box center [358, 297] width 115 height 18
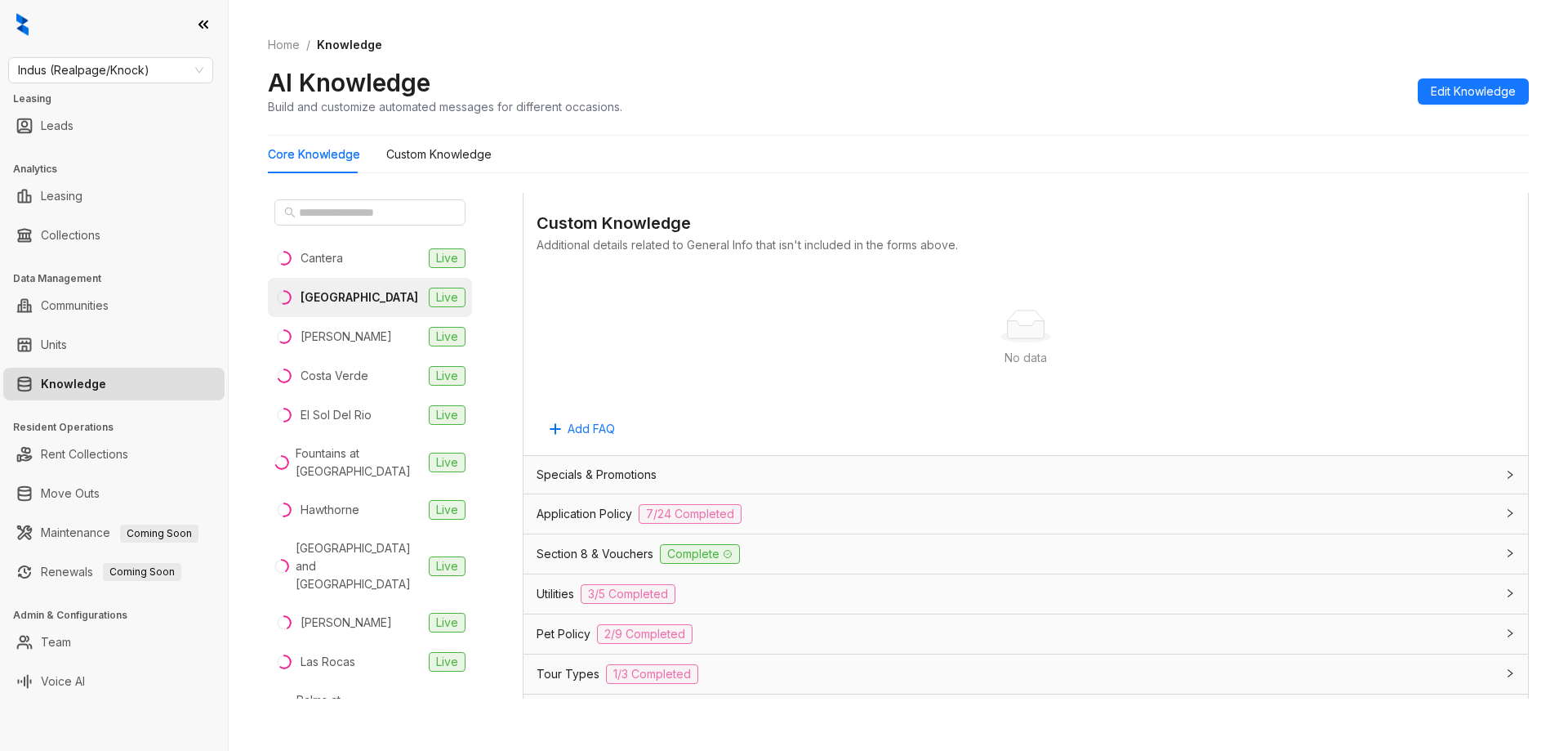
scroll to position [1046, 0]
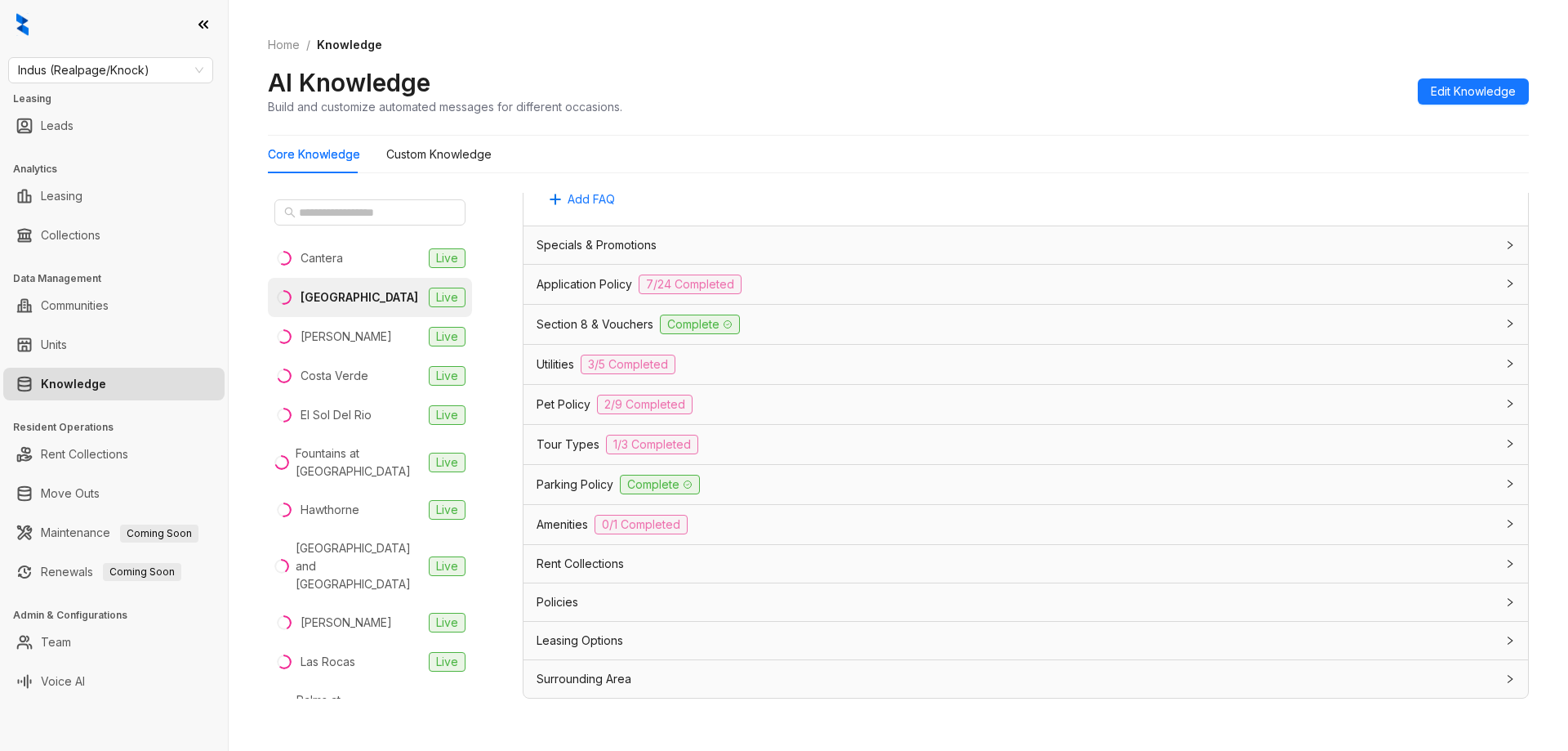
click at [842, 284] on div "Application Policy 7/24 Completed" at bounding box center [1016, 284] width 958 height 20
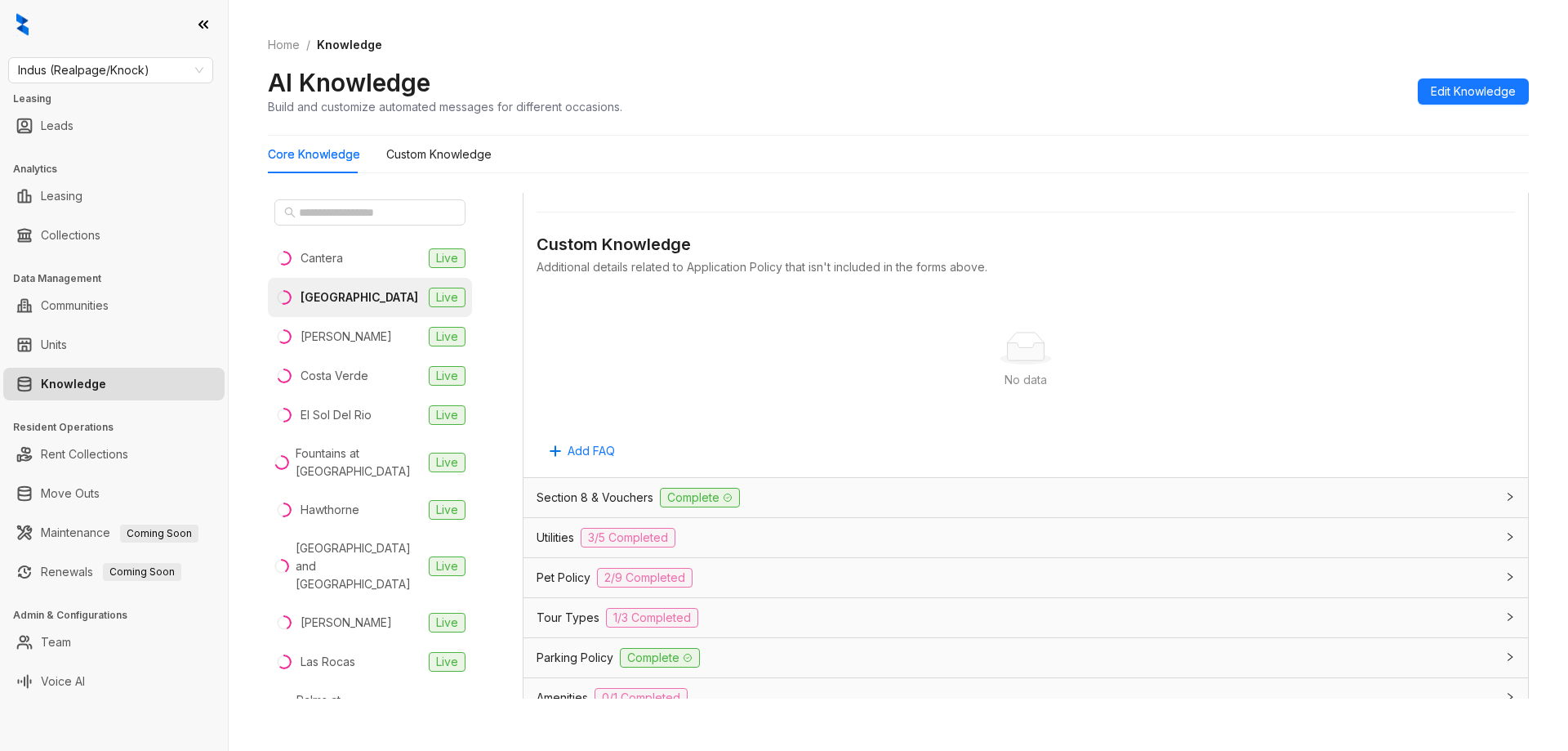
scroll to position [3089, 0]
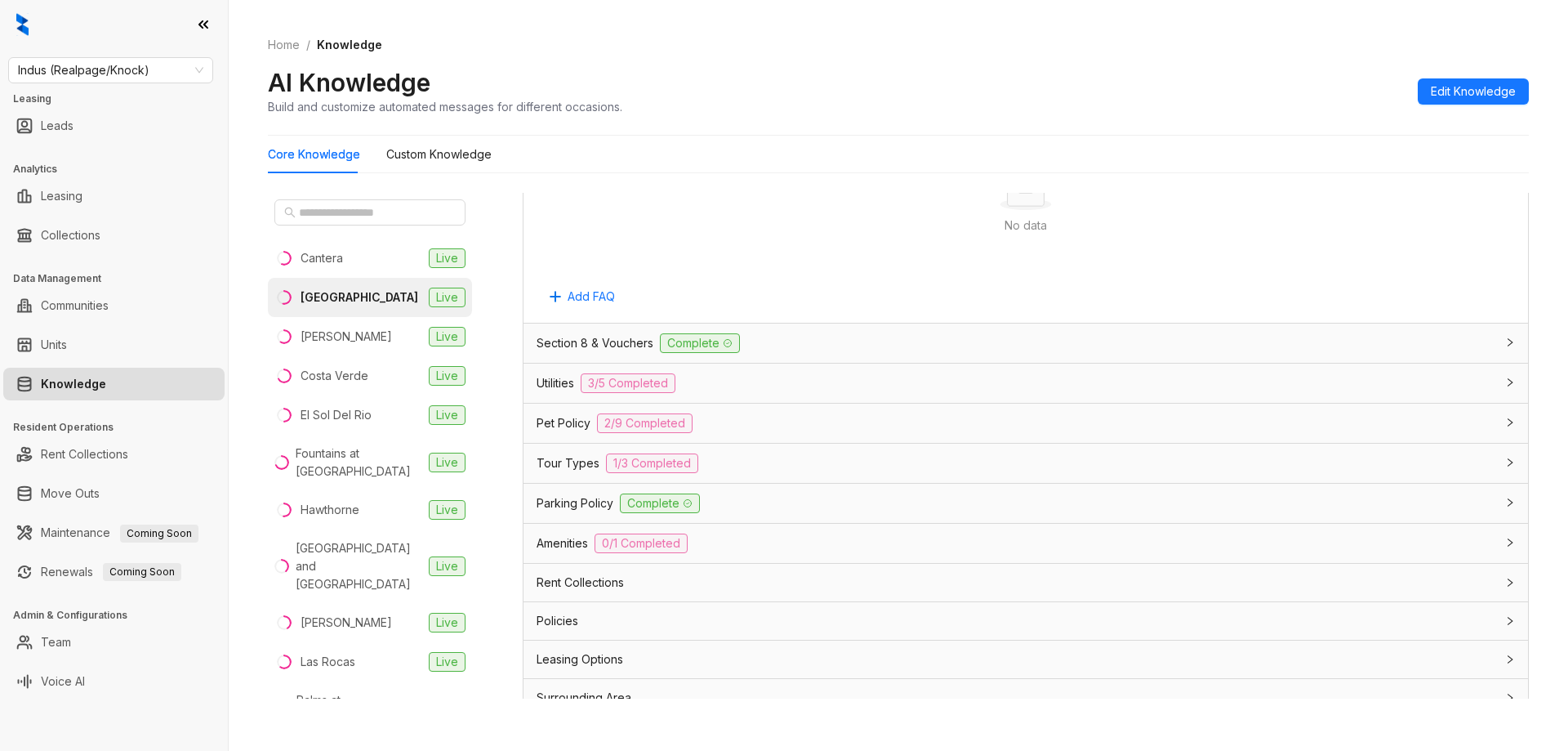
click at [901, 341] on div "Section 8 & Vouchers Complete" at bounding box center [1016, 343] width 958 height 20
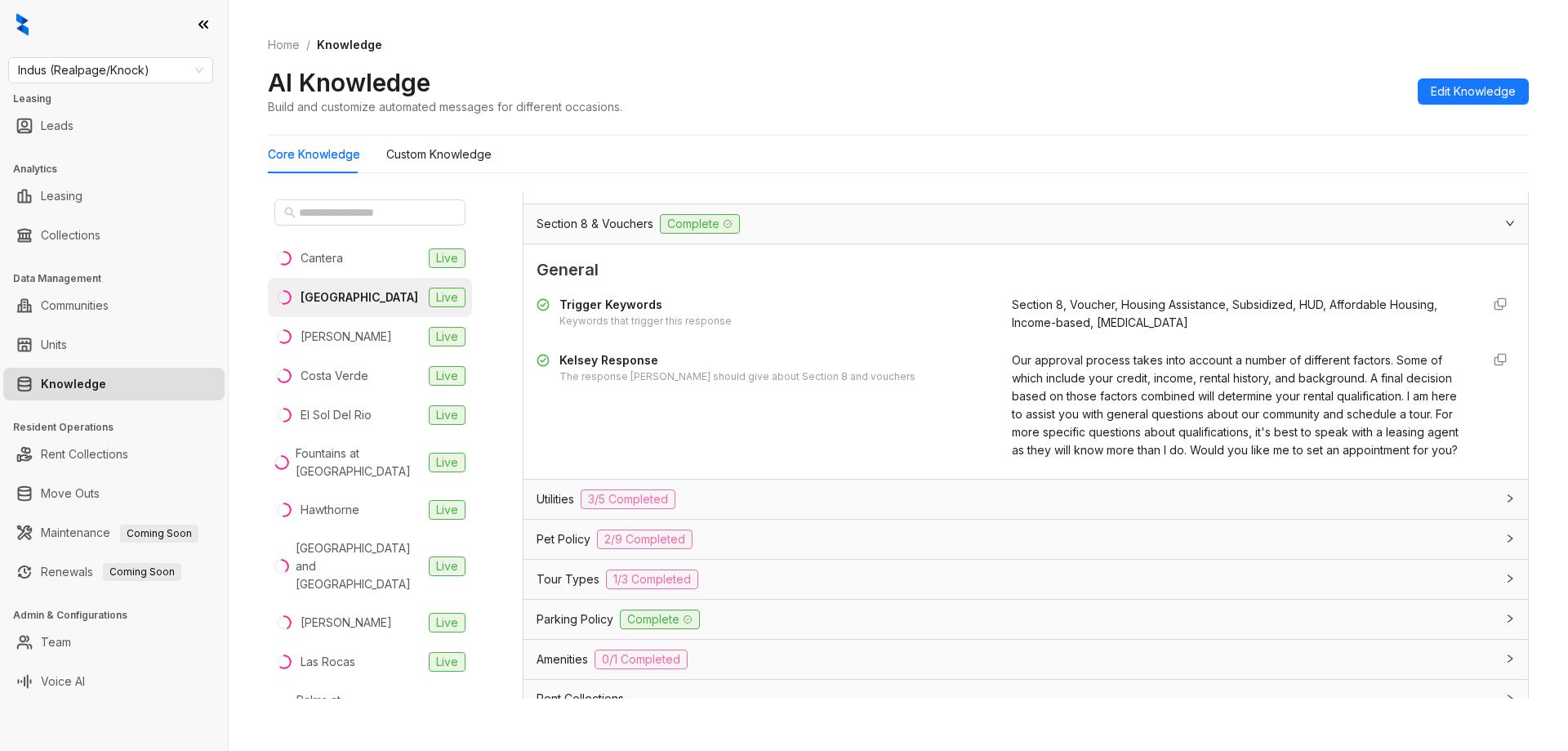
scroll to position [3360, 0]
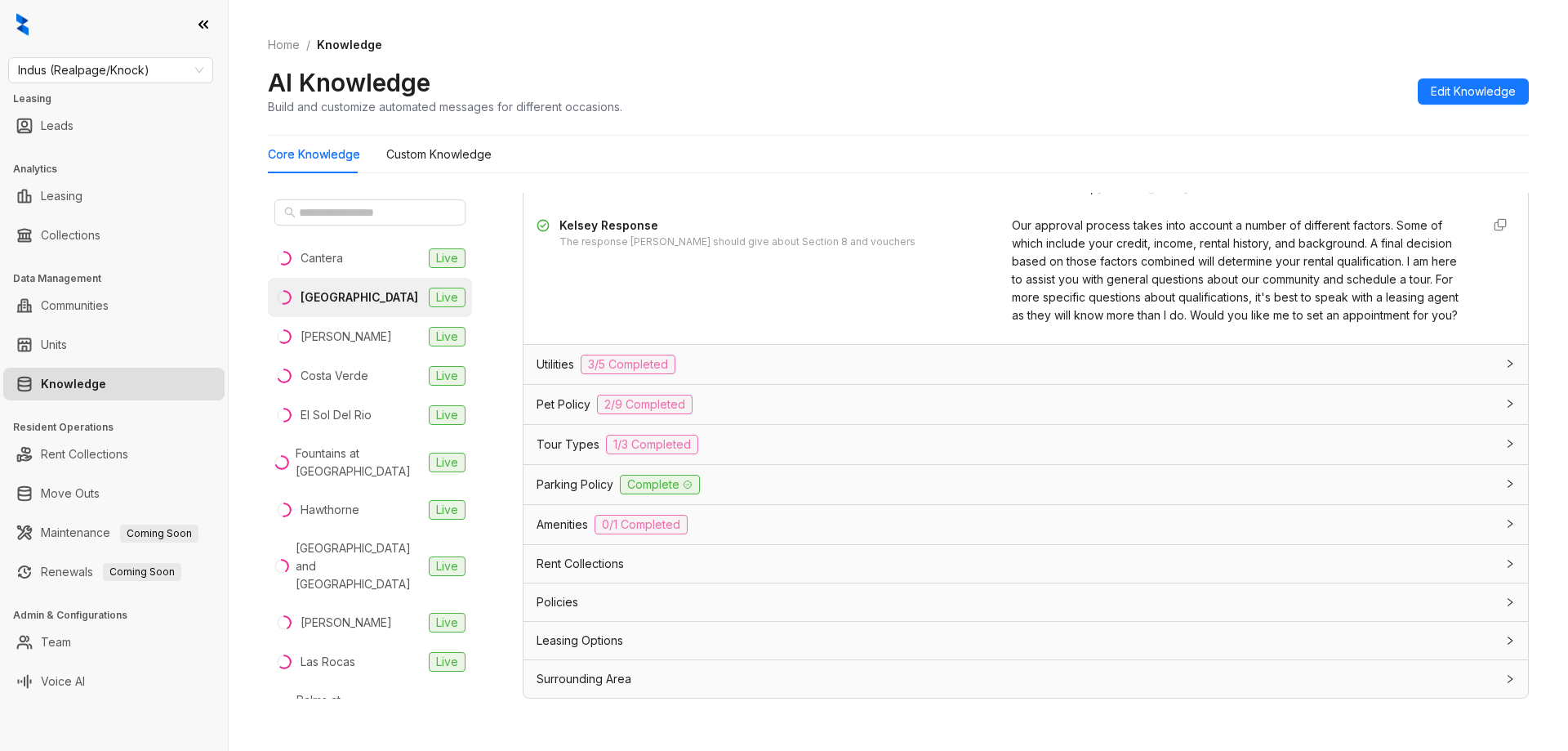
click at [912, 348] on div "Utilities 3/5 Completed" at bounding box center [1026, 364] width 1004 height 39
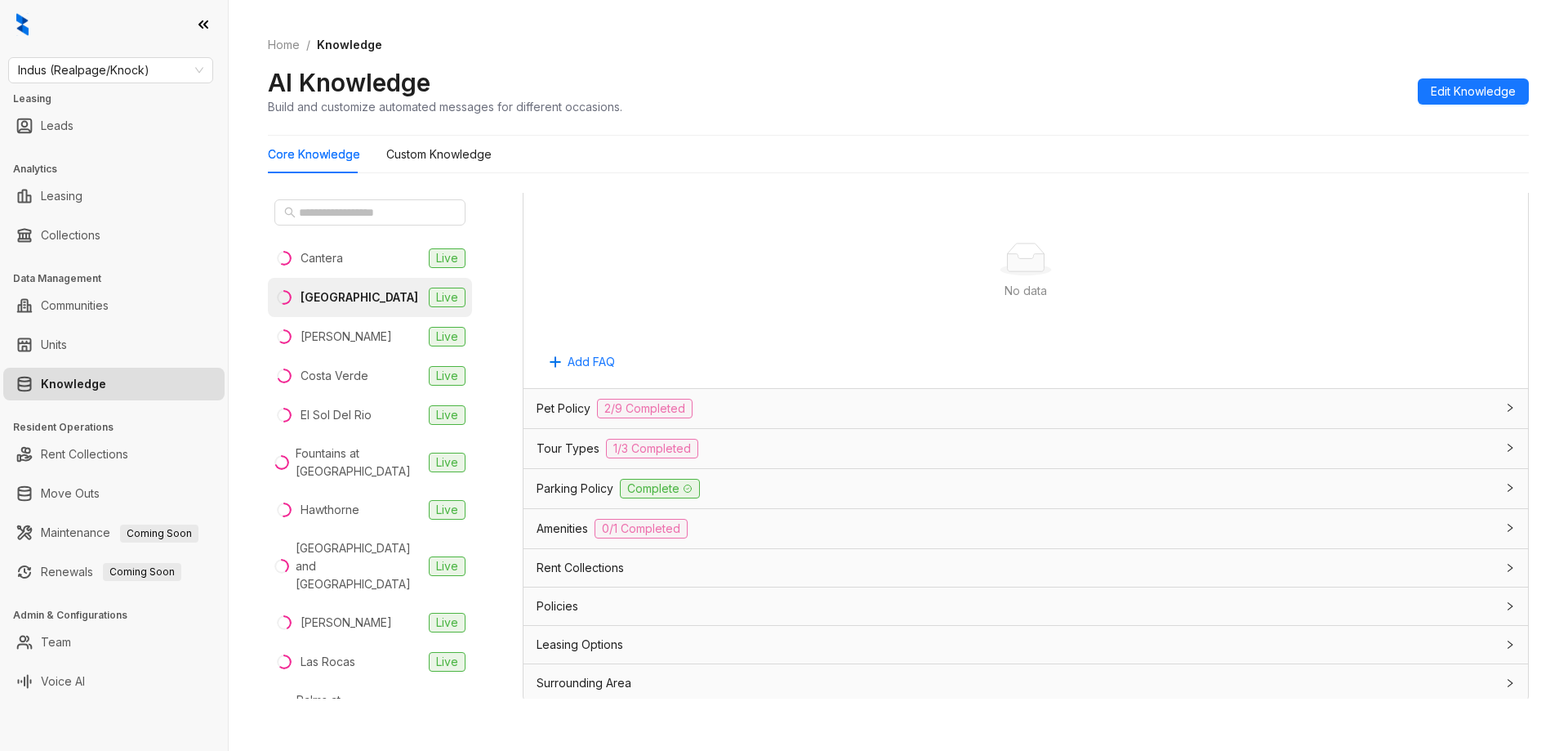
scroll to position [4157, 0]
click at [763, 589] on div "Policies" at bounding box center [1026, 602] width 1004 height 38
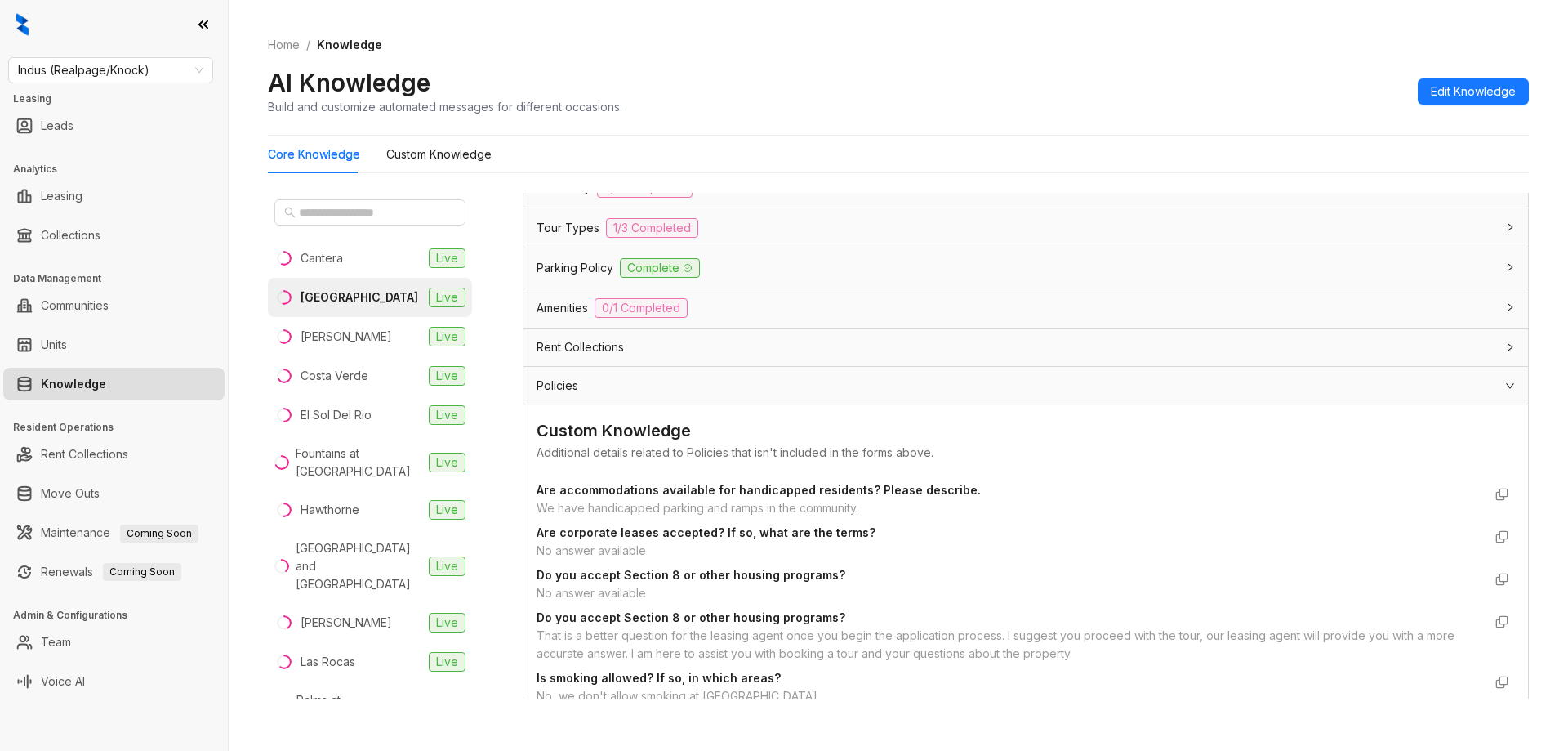
scroll to position [4565, 0]
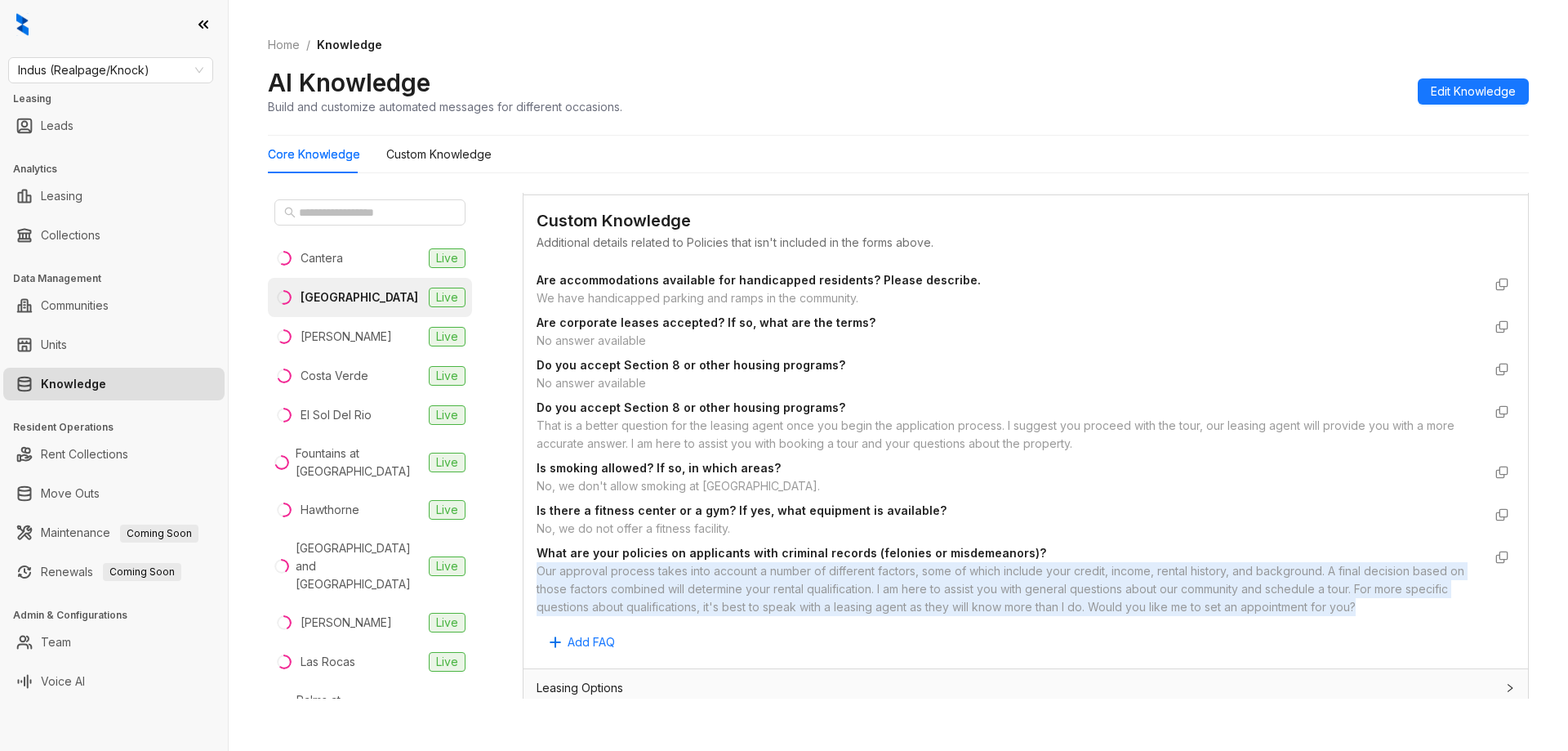
drag, startPoint x: 534, startPoint y: 587, endPoint x: 1435, endPoint y: 626, distance: 901.8
click at [1435, 626] on div "Custom Knowledge Additional details related to Policies that isn't included in …" at bounding box center [1026, 432] width 1004 height 473
copy div "Our approval process takes into account a number of different factors, some of …"
click at [161, 82] on span "Indus (Realpage/Knock)" at bounding box center [111, 71] width 185 height 25
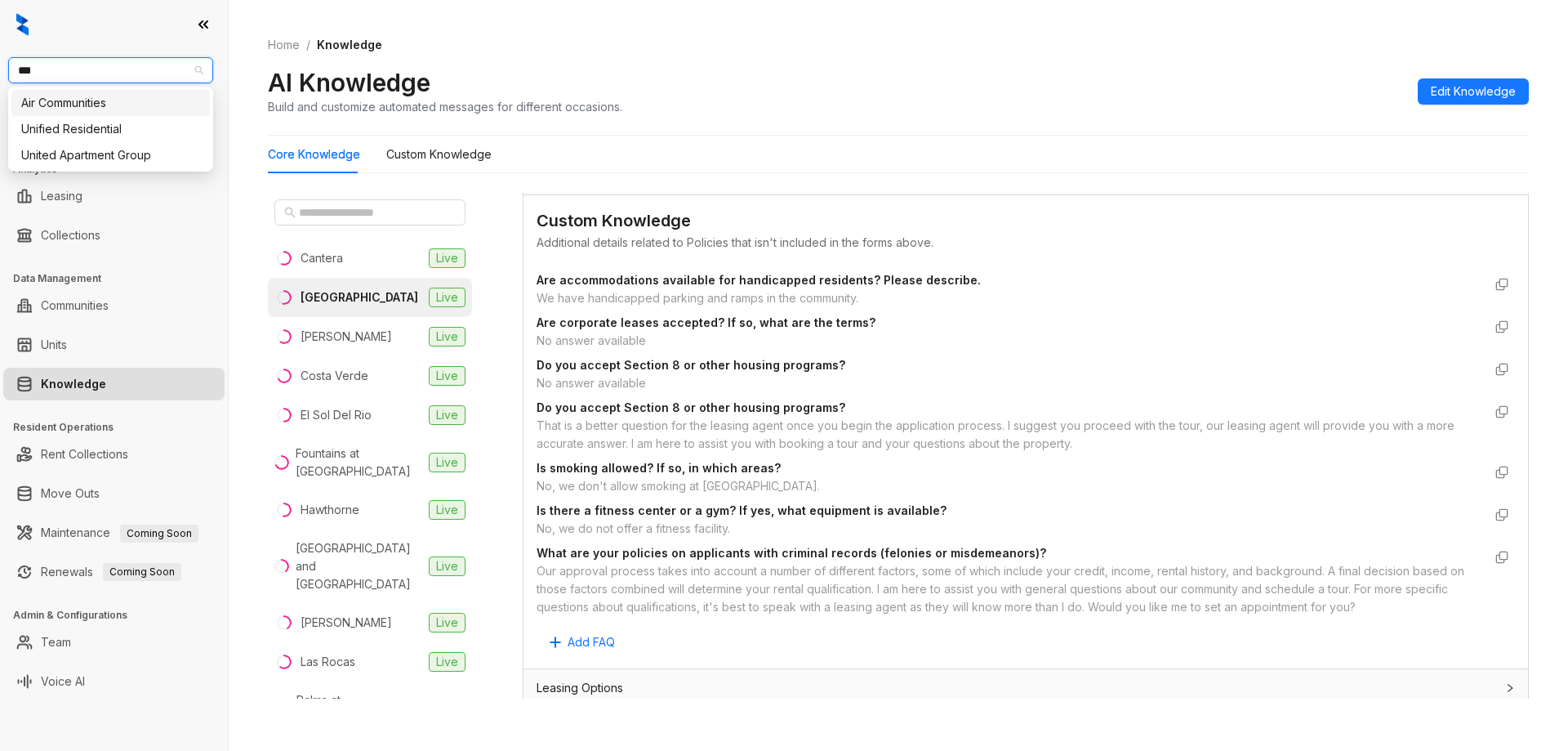
type input "****"
click at [152, 127] on div "United Apartment Group" at bounding box center [111, 129] width 179 height 18
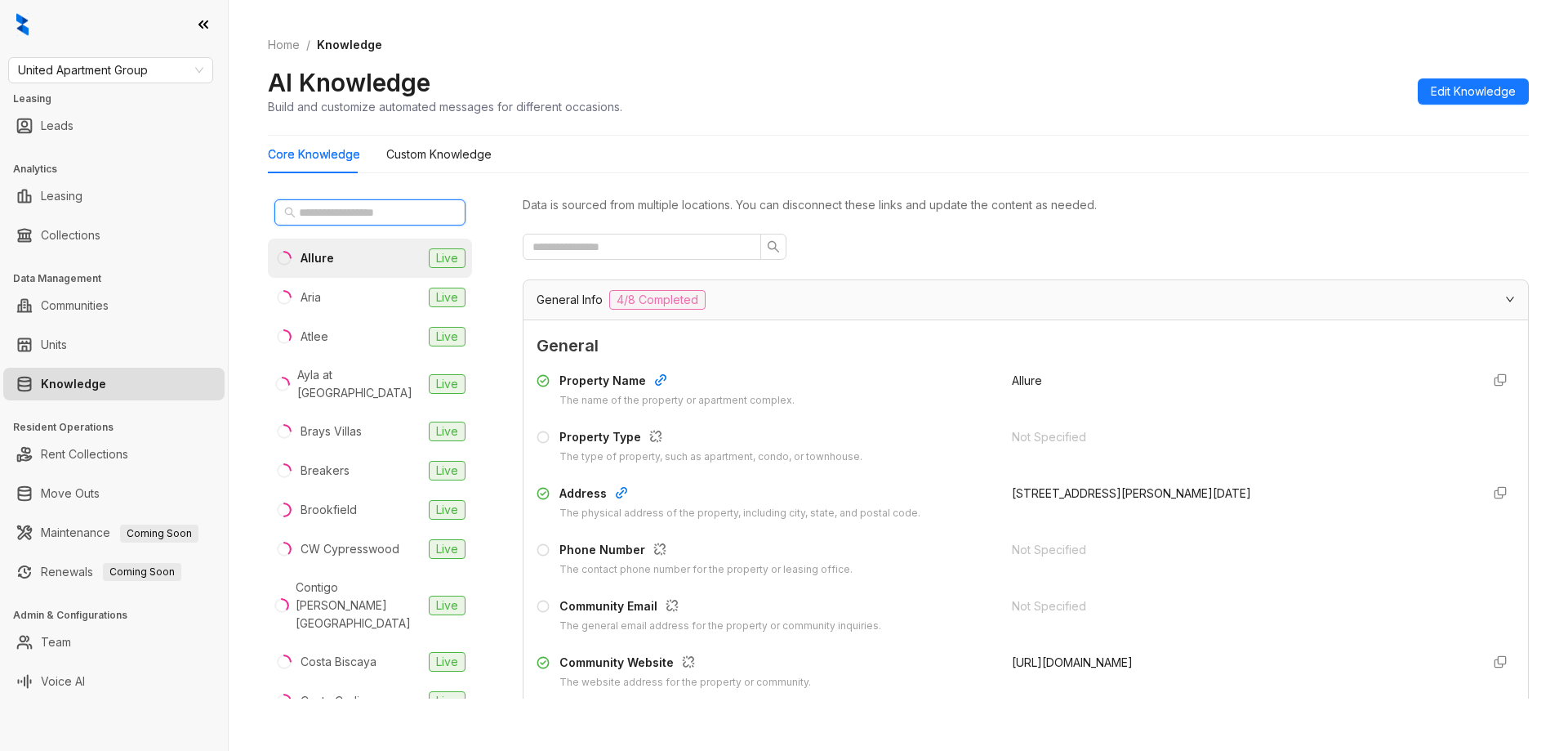
click at [353, 209] on input "text" at bounding box center [370, 213] width 144 height 18
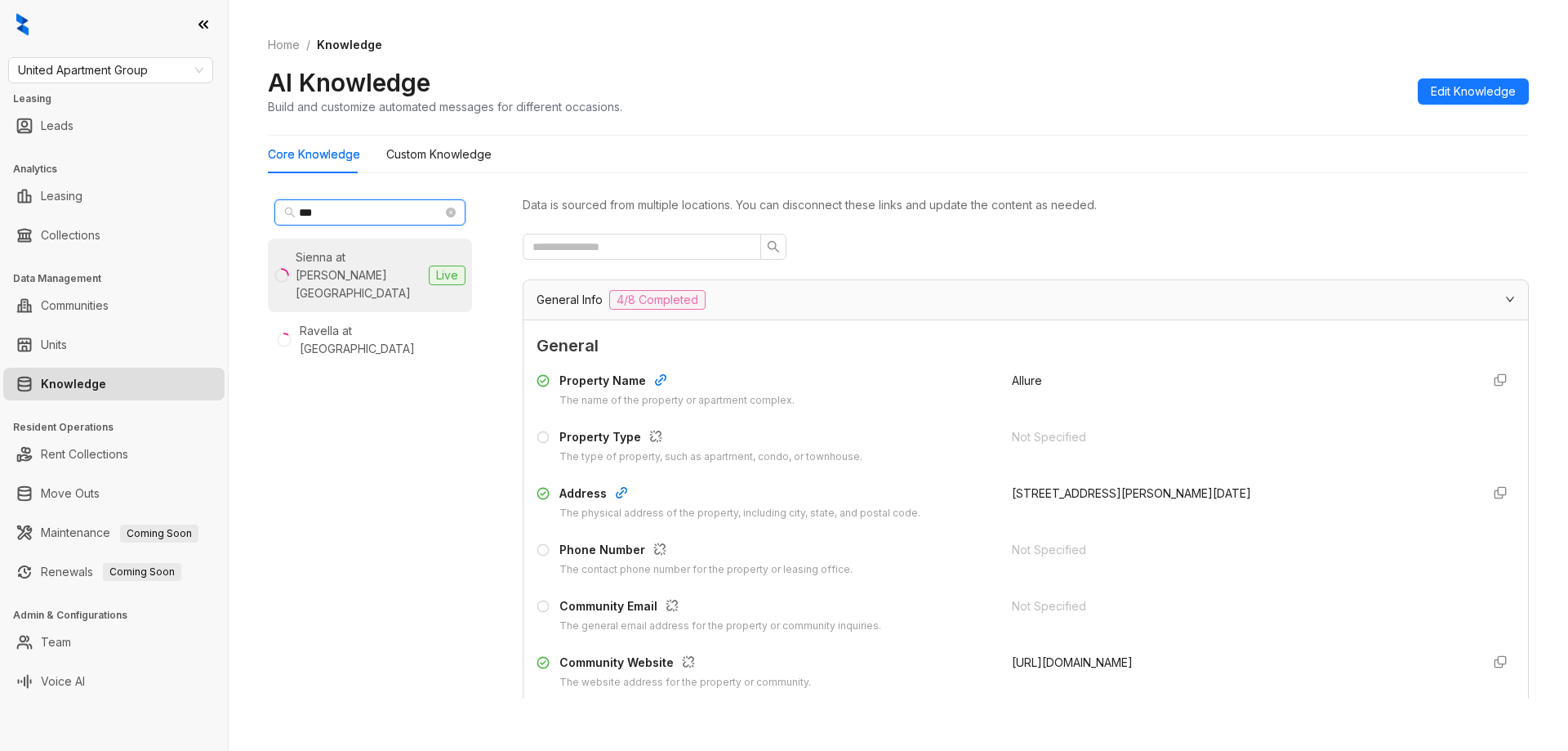
type input "***"
click at [370, 255] on div "Sienna at [PERSON_NAME][GEOGRAPHIC_DATA]" at bounding box center [359, 276] width 126 height 54
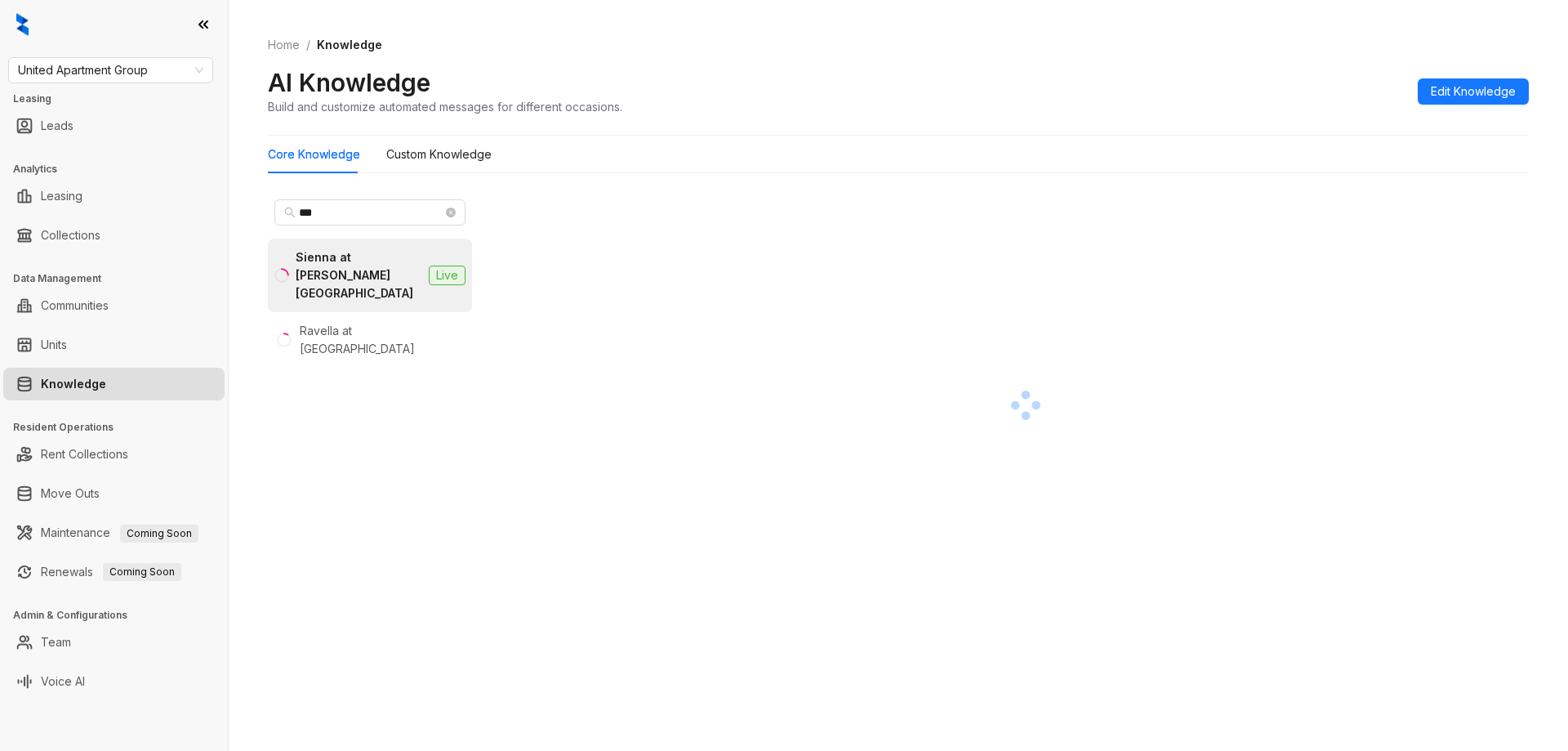
click at [341, 277] on div "Sienna at [PERSON_NAME][GEOGRAPHIC_DATA]" at bounding box center [359, 276] width 126 height 54
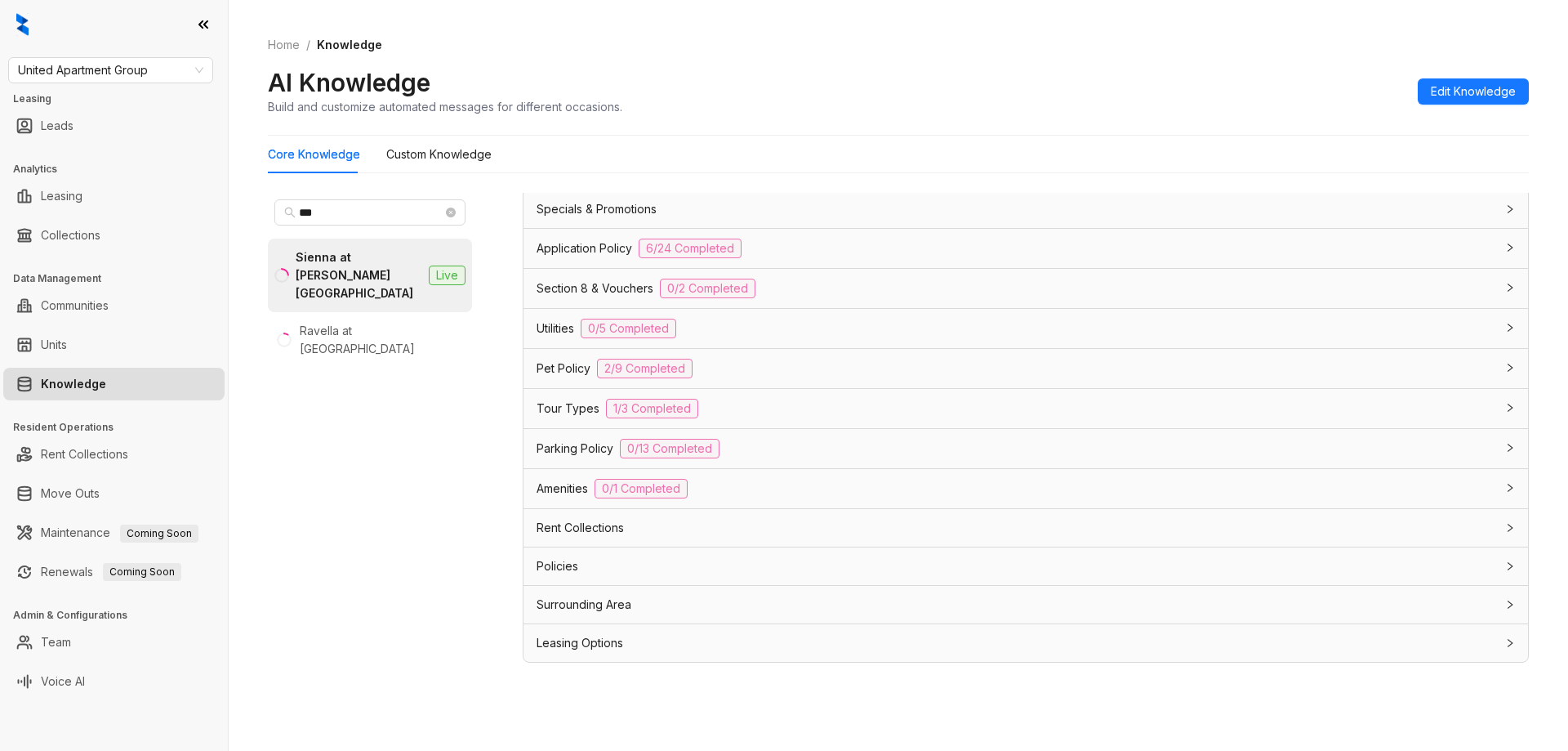
scroll to position [52, 0]
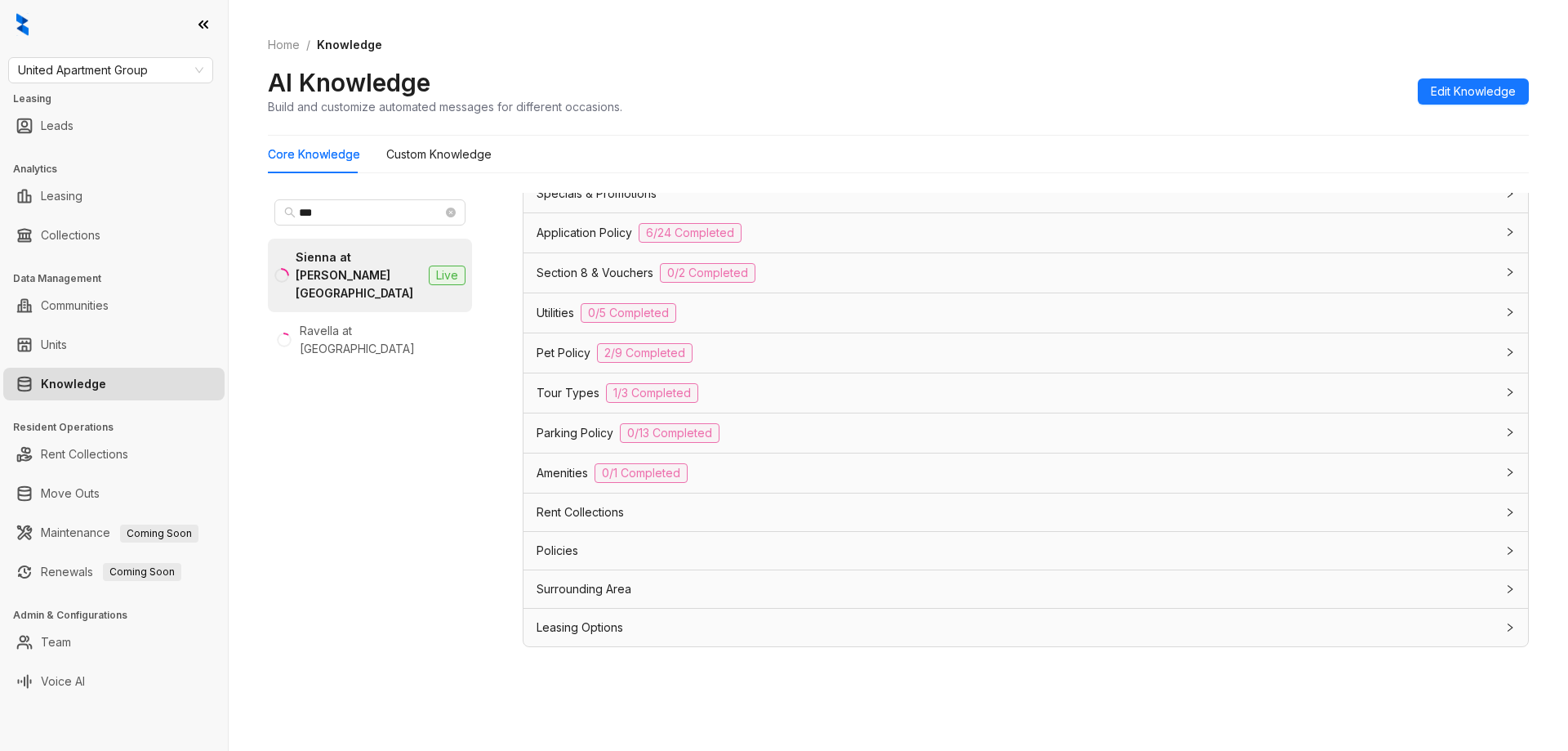
click at [712, 551] on div "Policies" at bounding box center [1016, 551] width 958 height 18
click at [676, 596] on div "Surrounding Area" at bounding box center [1016, 589] width 958 height 18
click at [678, 593] on div "Surrounding Area" at bounding box center [1016, 589] width 958 height 18
